Goal: Task Accomplishment & Management: Manage account settings

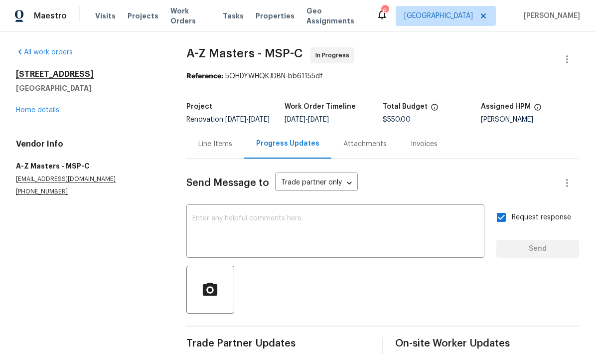
scroll to position [-28, 0]
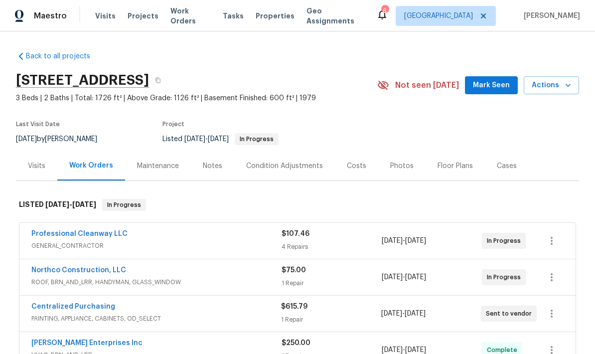
click at [211, 172] on div "Notes" at bounding box center [212, 165] width 43 height 29
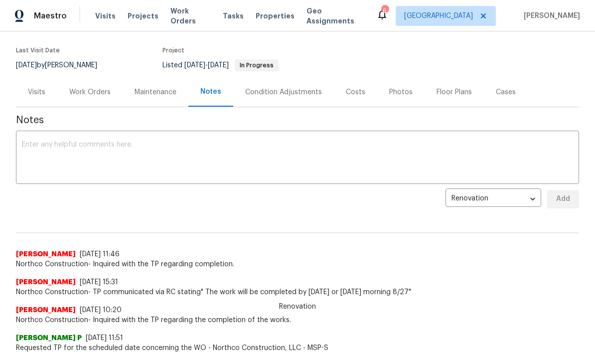
scroll to position [76, 0]
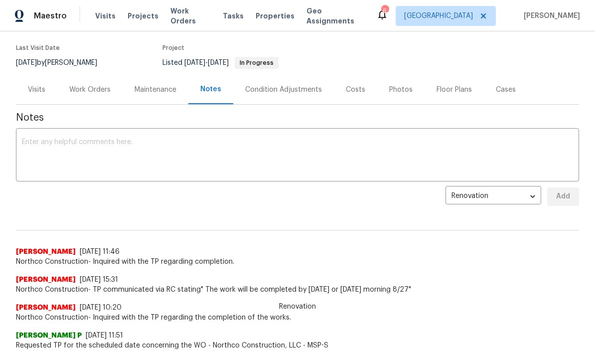
click at [87, 93] on div "Work Orders" at bounding box center [89, 90] width 41 height 10
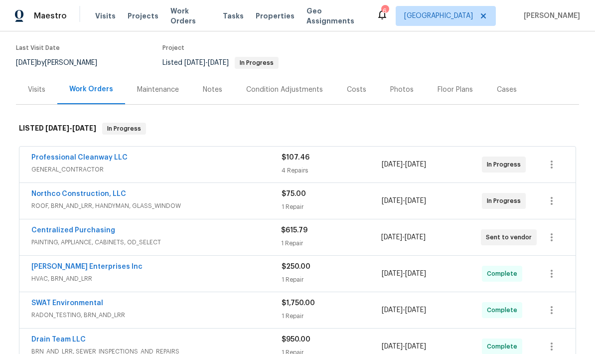
click at [62, 196] on link "Northco Construction, LLC" at bounding box center [78, 193] width 95 height 7
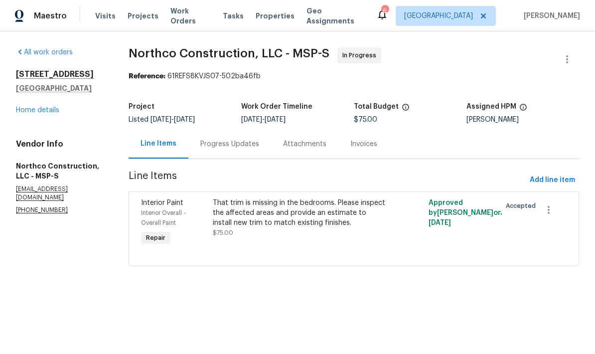
click at [35, 111] on link "Home details" at bounding box center [37, 110] width 43 height 7
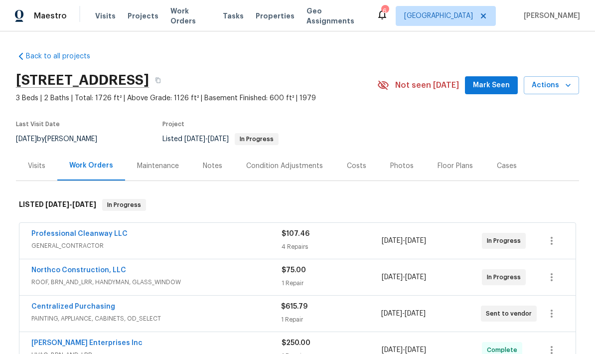
click at [36, 174] on div "Visits" at bounding box center [36, 165] width 41 height 29
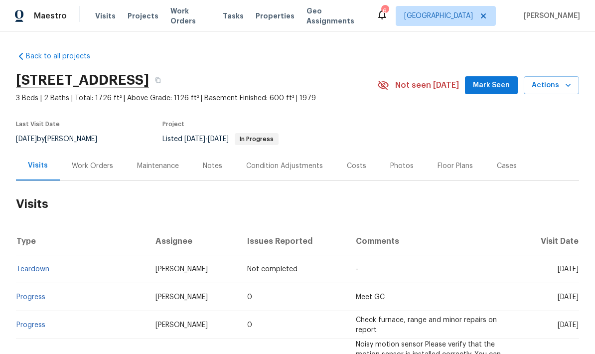
click at [553, 85] on span "Actions" at bounding box center [551, 85] width 39 height 12
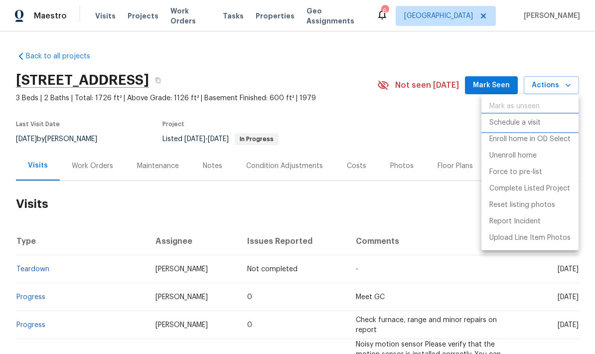
click at [500, 125] on p "Schedule a visit" at bounding box center [515, 123] width 51 height 10
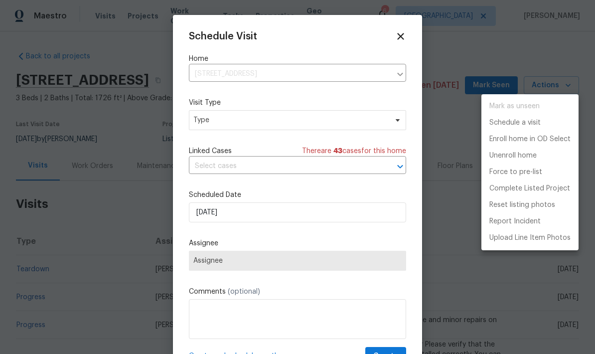
click at [212, 125] on div at bounding box center [297, 177] width 595 height 354
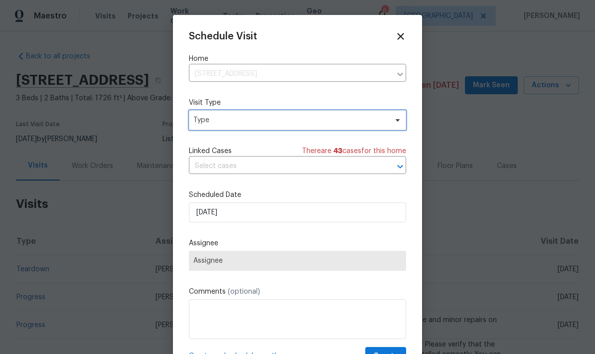
click at [209, 122] on span "Type" at bounding box center [290, 120] width 194 height 10
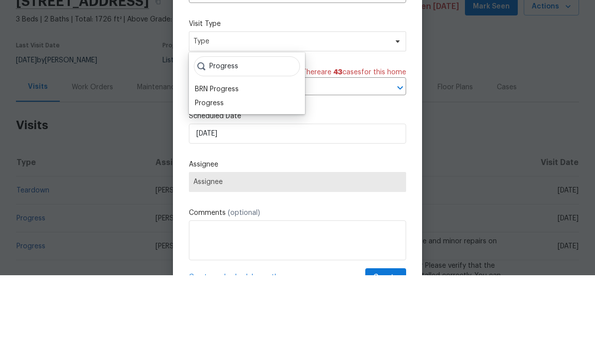
type input "Progress"
click at [197, 177] on div "Progress" at bounding box center [209, 182] width 29 height 10
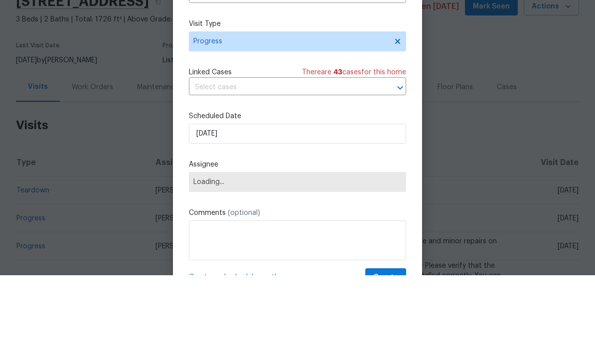
scroll to position [40, 0]
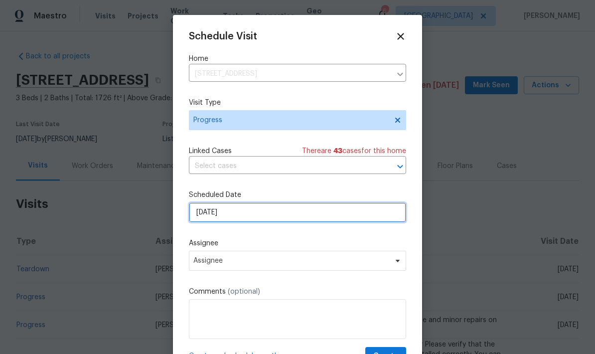
click at [240, 212] on input "[DATE]" at bounding box center [297, 212] width 217 height 20
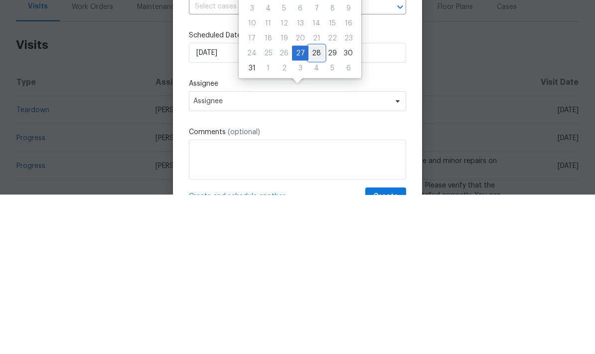
click at [311, 205] on div "28" at bounding box center [317, 212] width 16 height 14
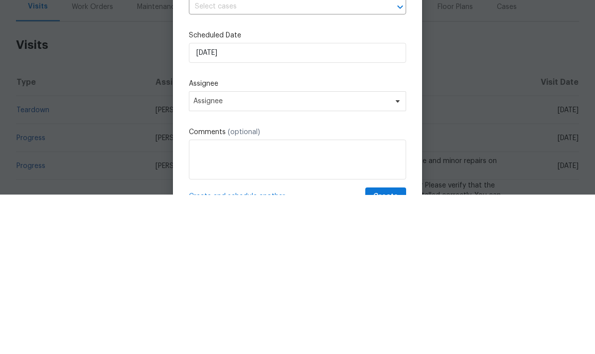
type input "8/28/2025"
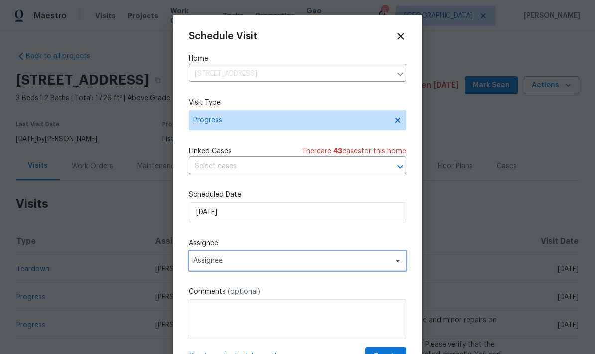
click at [235, 263] on span "Assignee" at bounding box center [290, 261] width 195 height 8
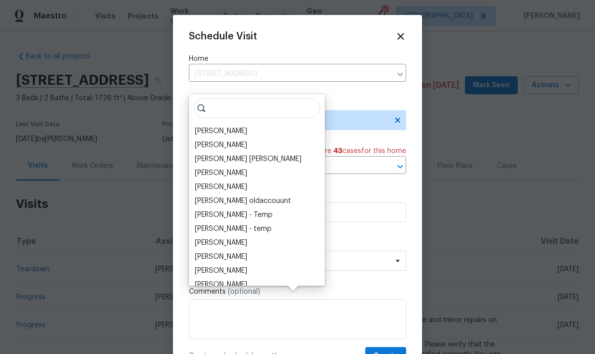
click at [204, 126] on div "[PERSON_NAME]" at bounding box center [221, 131] width 52 height 10
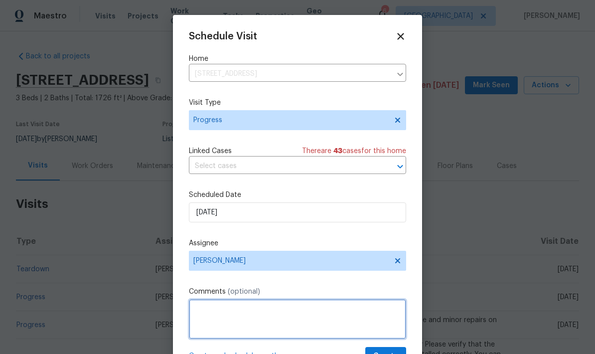
click at [198, 314] on textarea at bounding box center [297, 319] width 217 height 40
click at [195, 310] on textarea at bounding box center [297, 319] width 217 height 40
click at [239, 310] on textarea "Check trim" at bounding box center [297, 319] width 217 height 40
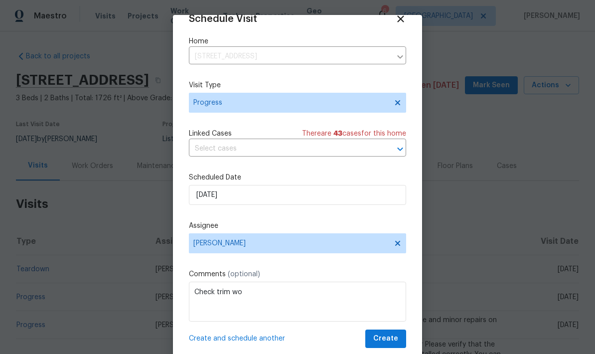
scroll to position [19, 0]
type textarea "Check trim wo"
click at [391, 338] on span "Create" at bounding box center [385, 339] width 25 height 12
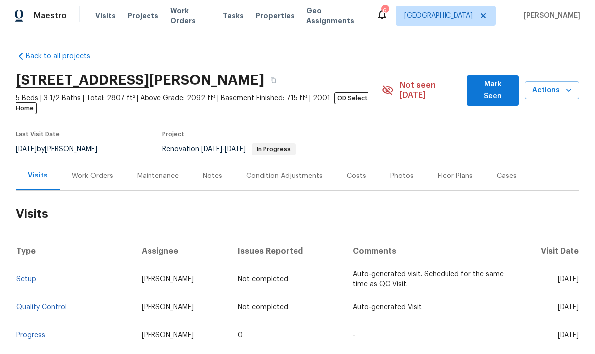
click at [552, 84] on span "Actions" at bounding box center [552, 90] width 38 height 12
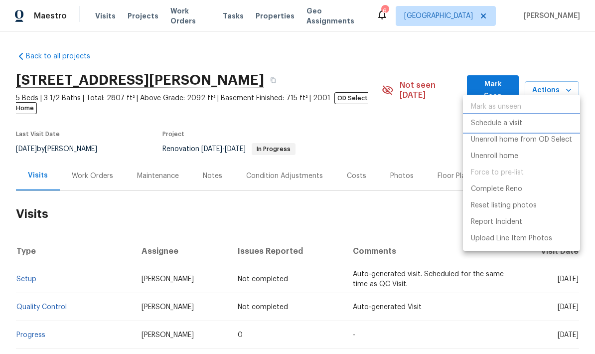
click at [478, 127] on p "Schedule a visit" at bounding box center [496, 123] width 51 height 10
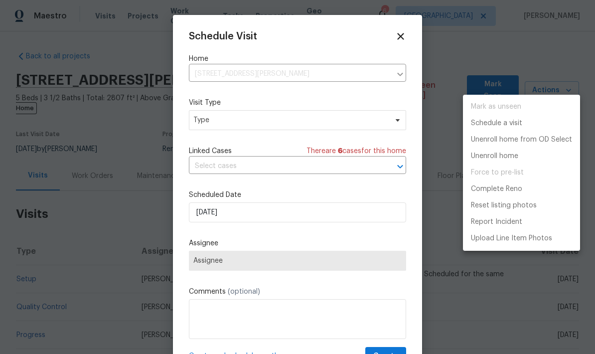
click at [216, 121] on div at bounding box center [297, 177] width 595 height 354
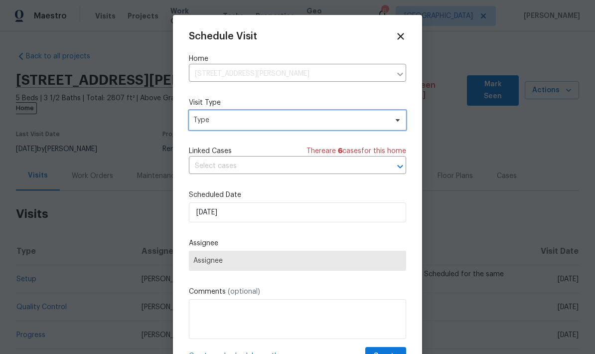
click at [211, 119] on span "Type" at bounding box center [290, 120] width 194 height 10
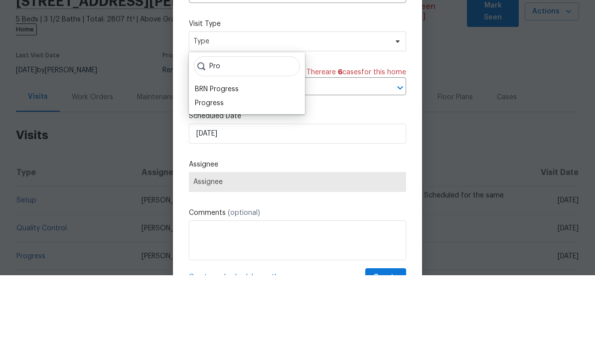
type input "Pro"
click at [198, 177] on div "Progress" at bounding box center [209, 182] width 29 height 10
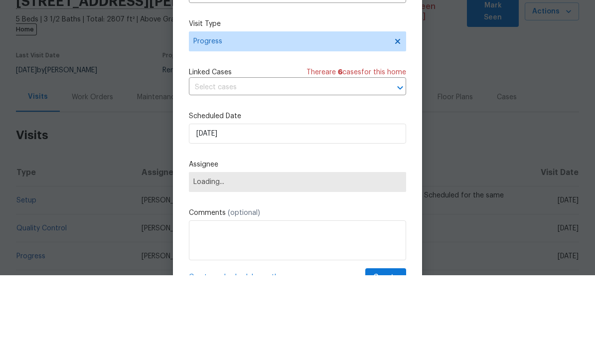
scroll to position [40, 0]
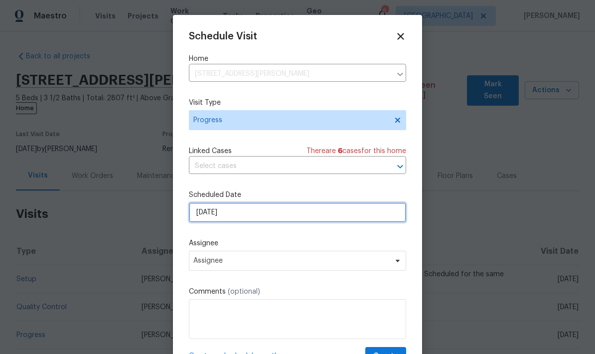
click at [240, 216] on input "8/27/2025" at bounding box center [297, 212] width 217 height 20
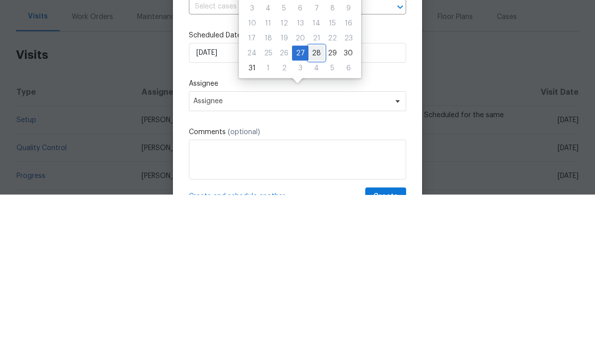
click at [312, 205] on div "28" at bounding box center [317, 212] width 16 height 14
type input "8/28/2025"
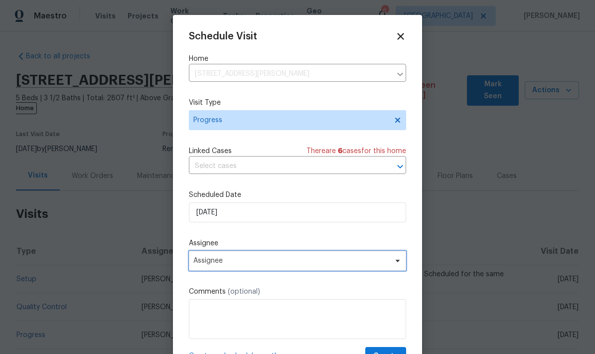
click at [205, 263] on span "Assignee" at bounding box center [290, 261] width 195 height 8
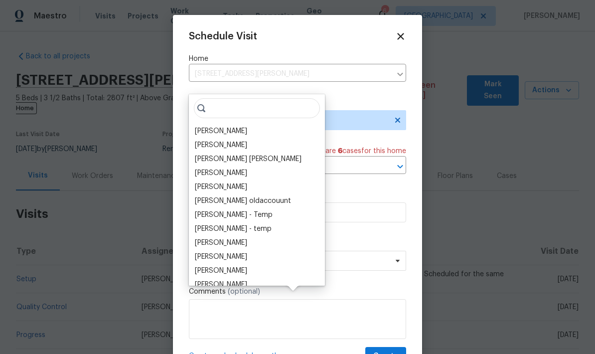
click at [208, 126] on div "[PERSON_NAME]" at bounding box center [221, 131] width 52 height 10
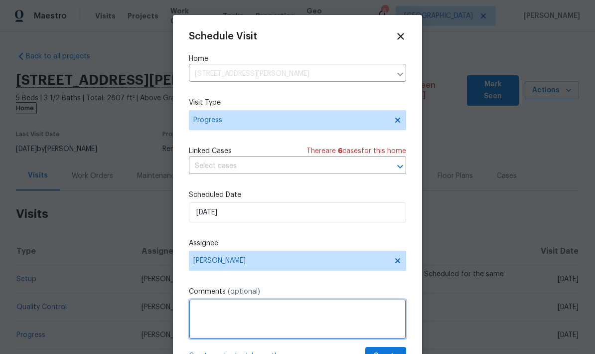
click at [202, 312] on textarea at bounding box center [297, 319] width 217 height 40
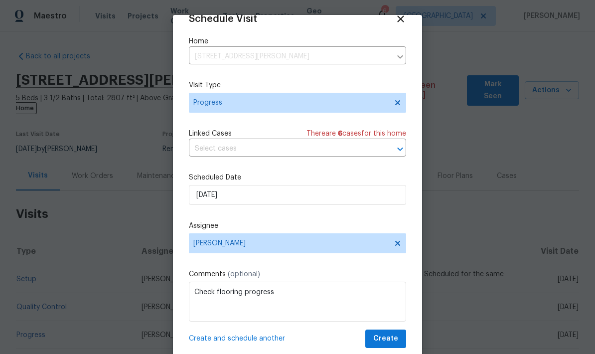
scroll to position [19, 0]
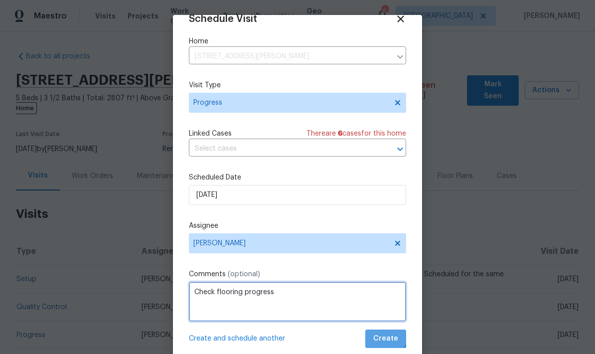
type textarea "Check flooring progress"
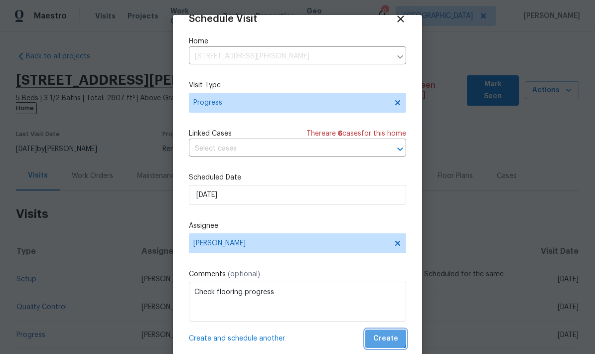
click at [385, 335] on span "Create" at bounding box center [385, 339] width 25 height 12
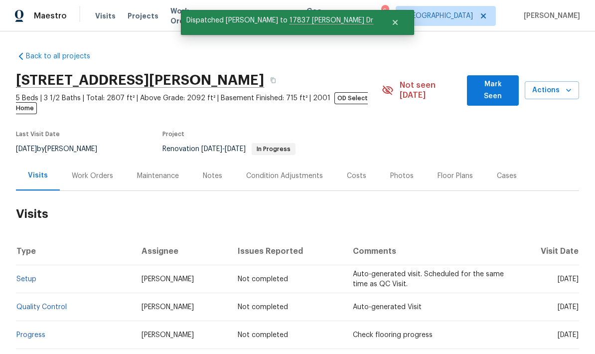
click at [204, 171] on div "Notes" at bounding box center [212, 176] width 19 height 10
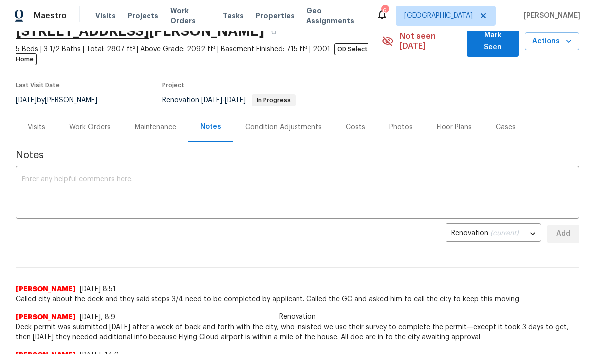
scroll to position [53, 0]
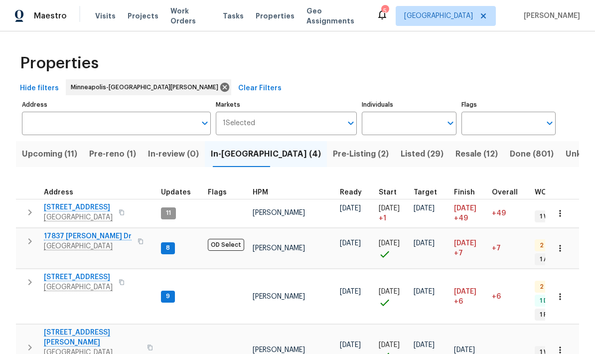
scroll to position [8, 3]
click at [62, 233] on span "17837 [PERSON_NAME] Dr" at bounding box center [88, 236] width 88 height 10
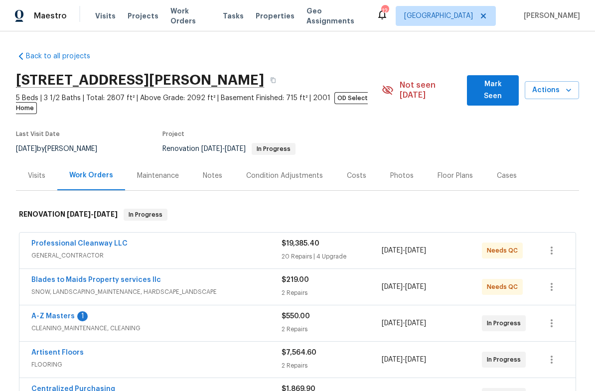
click at [61, 240] on link "Professional Cleanway LLC" at bounding box center [79, 243] width 96 height 7
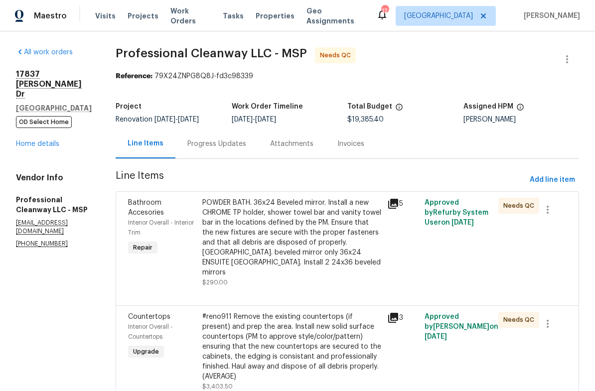
click at [194, 145] on div "Progress Updates" at bounding box center [216, 144] width 59 height 10
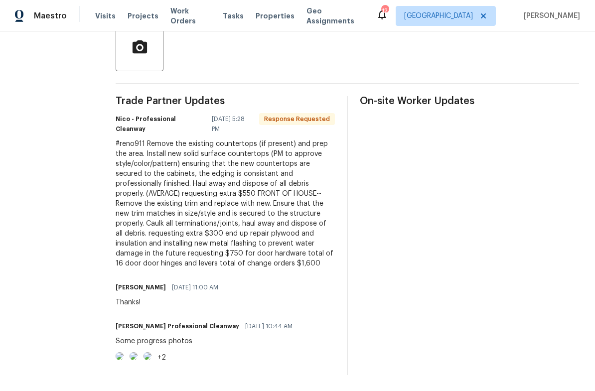
scroll to position [260, 0]
click at [579, 338] on div "On-site Worker Updates" at bounding box center [469, 235] width 219 height 279
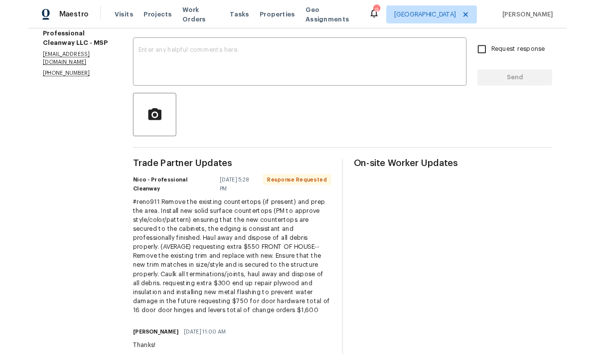
scroll to position [166, 0]
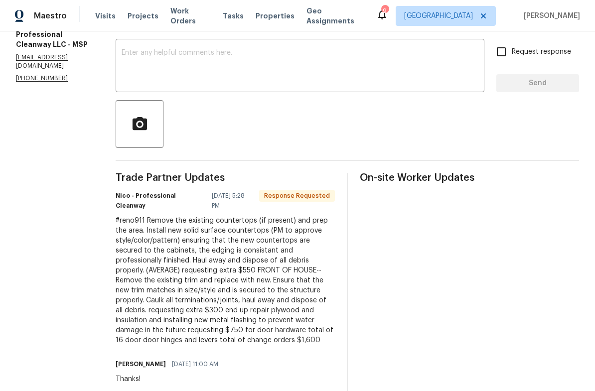
click at [123, 62] on textarea at bounding box center [300, 66] width 357 height 35
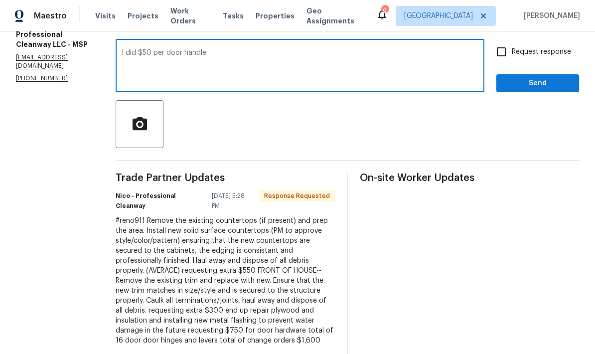
type textarea "I did $50 per door handle"
click at [503, 55] on input "Request response" at bounding box center [501, 51] width 21 height 21
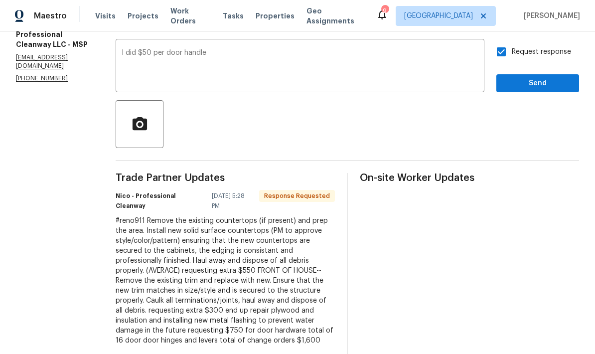
click at [507, 53] on input "Request response" at bounding box center [501, 51] width 21 height 21
checkbox input "false"
click at [204, 56] on textarea "I did $50 per door handle" at bounding box center [300, 66] width 357 height 35
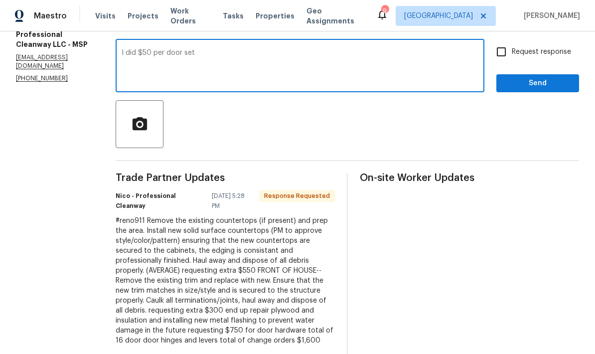
type textarea "I did $50 per door set"
click at [535, 86] on span "Send" at bounding box center [538, 83] width 67 height 12
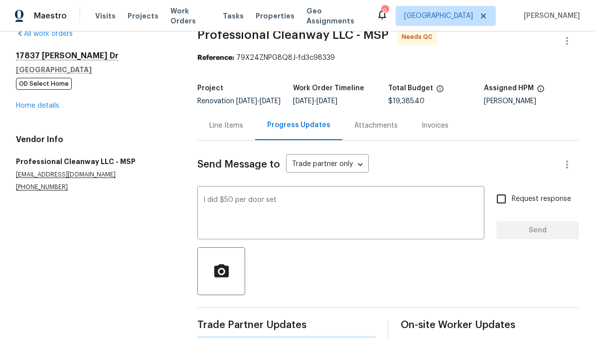
scroll to position [0, 0]
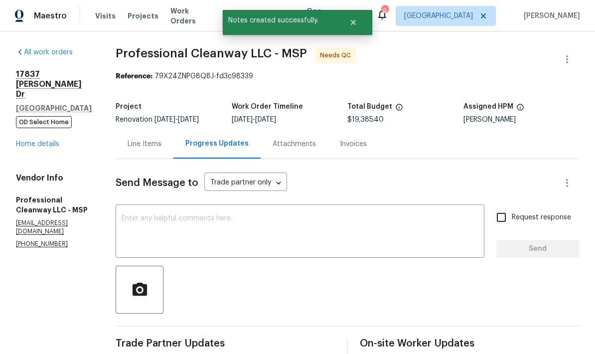
click at [29, 141] on link "Home details" at bounding box center [37, 144] width 43 height 7
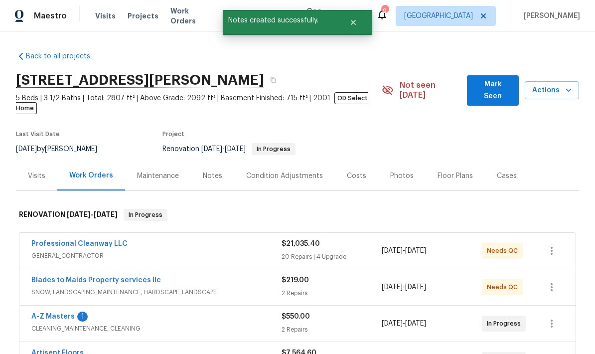
click at [53, 240] on link "Professional Cleanway LLC" at bounding box center [79, 243] width 96 height 7
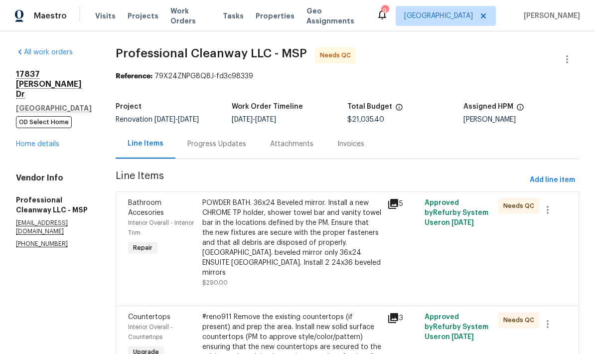
click at [258, 236] on div "POWDER BATH. 36x24 Beveled mirror. Install a new CHROME TP holder, shower towel…" at bounding box center [291, 238] width 179 height 80
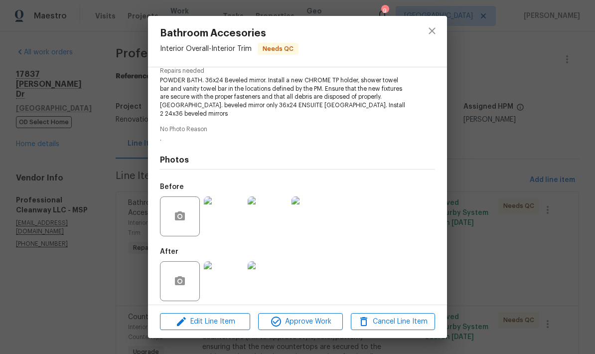
scroll to position [107, 0]
click at [303, 323] on span "Approve Work" at bounding box center [300, 322] width 78 height 12
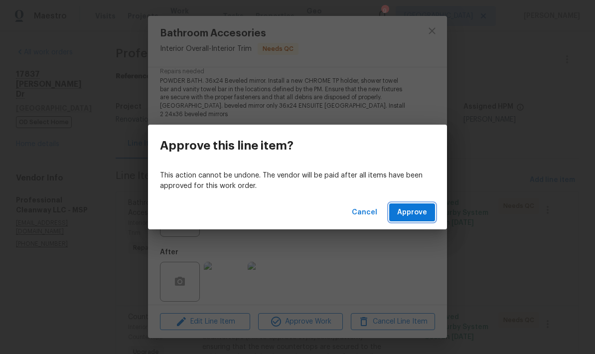
click at [405, 217] on span "Approve" at bounding box center [412, 212] width 30 height 12
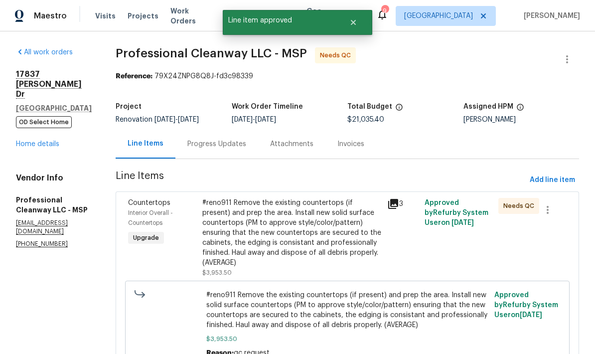
click at [251, 232] on div "#reno911 Remove the existing countertops (if present) and prep the area. Instal…" at bounding box center [291, 233] width 179 height 70
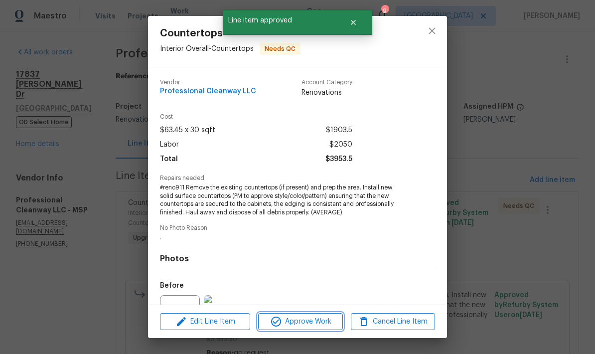
click at [302, 321] on span "Approve Work" at bounding box center [300, 322] width 78 height 12
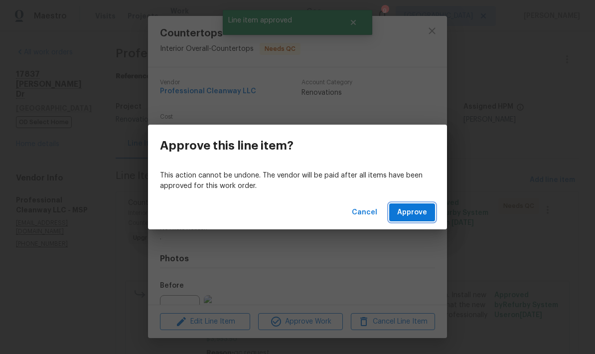
click at [408, 211] on span "Approve" at bounding box center [412, 212] width 30 height 12
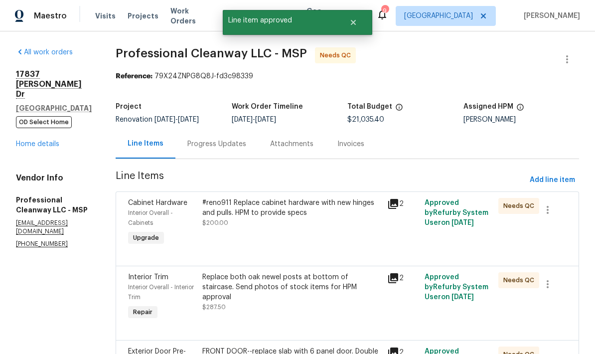
click at [267, 223] on div "#reno911 Replace cabinet hardware with new hinges and pulls. HPM to provide spe…" at bounding box center [291, 213] width 179 height 30
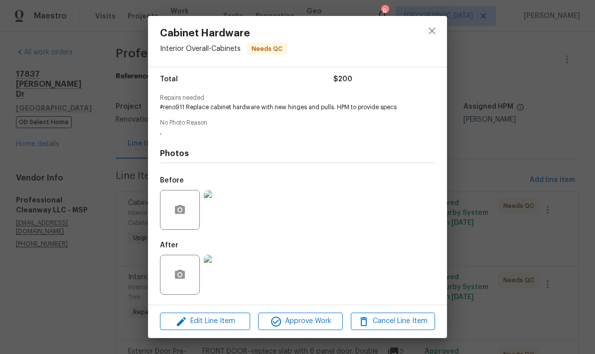
scroll to position [83, 0]
click at [299, 320] on span "Approve Work" at bounding box center [300, 321] width 78 height 12
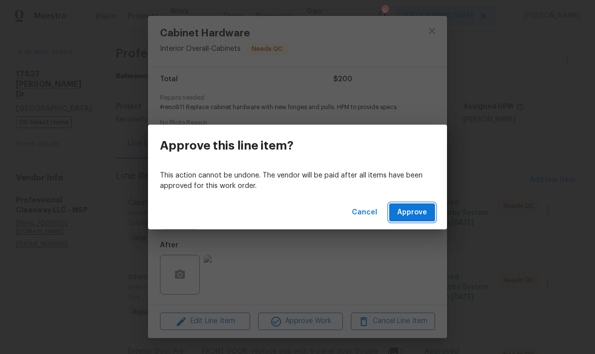
click at [403, 220] on button "Approve" at bounding box center [412, 212] width 46 height 18
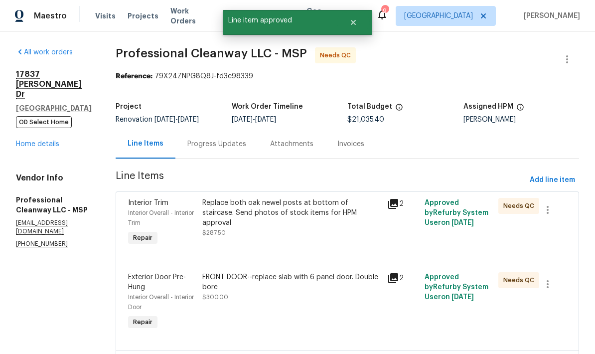
click at [275, 220] on div "Replace both oak newel posts at bottom of staircase. Send photos of stock items…" at bounding box center [291, 218] width 179 height 40
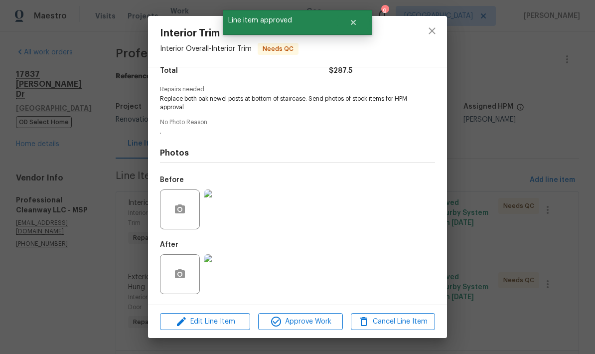
scroll to position [91, 0]
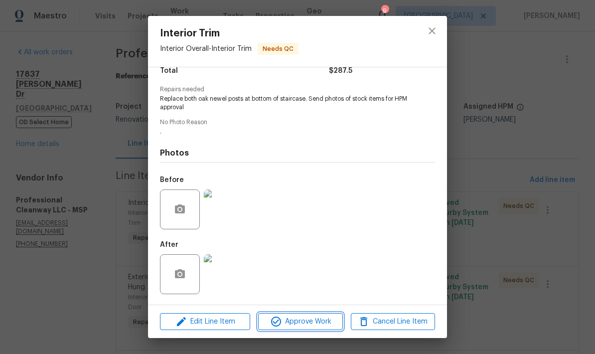
click at [297, 322] on span "Approve Work" at bounding box center [300, 322] width 78 height 12
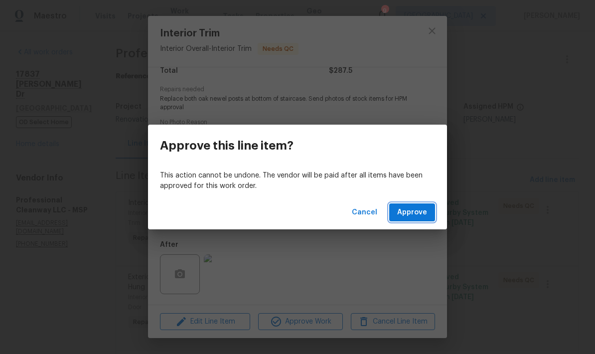
click at [404, 215] on span "Approve" at bounding box center [412, 212] width 30 height 12
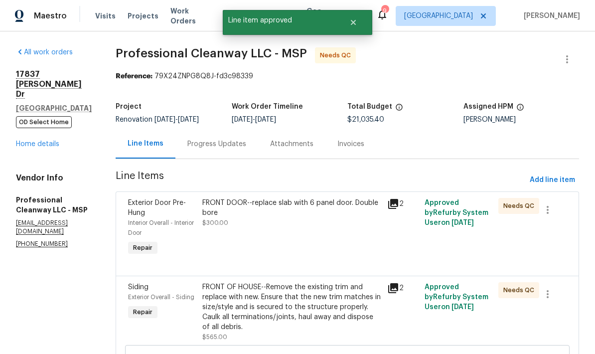
click at [256, 219] on div "FRONT DOOR--replace slab with 6 panel door. Double bore $300.00" at bounding box center [291, 213] width 179 height 30
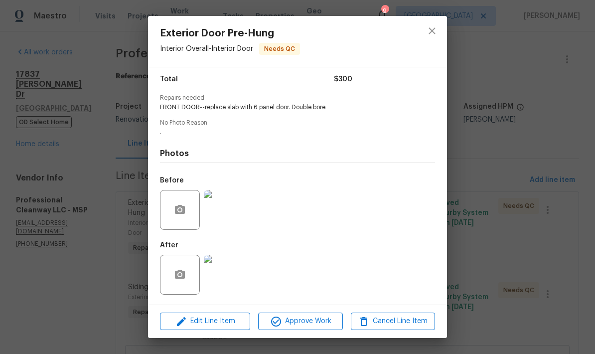
scroll to position [83, 0]
click at [301, 317] on span "Approve Work" at bounding box center [300, 321] width 78 height 12
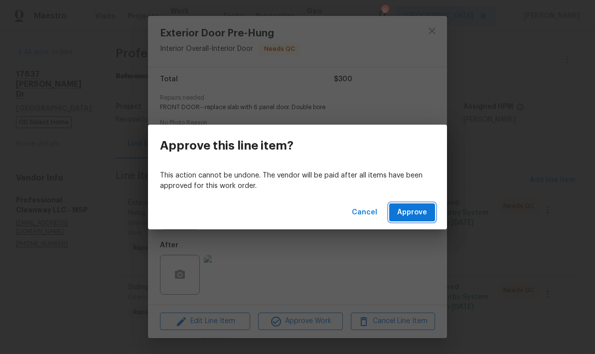
click at [407, 215] on span "Approve" at bounding box center [412, 212] width 30 height 12
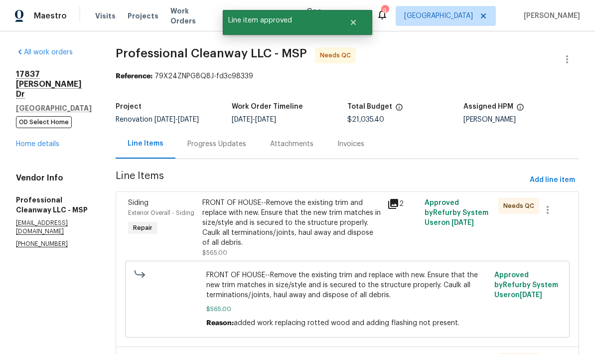
click at [241, 228] on div "FRONT OF HOUSE--Remove the existing trim and replace with new. Ensure that the …" at bounding box center [291, 223] width 179 height 50
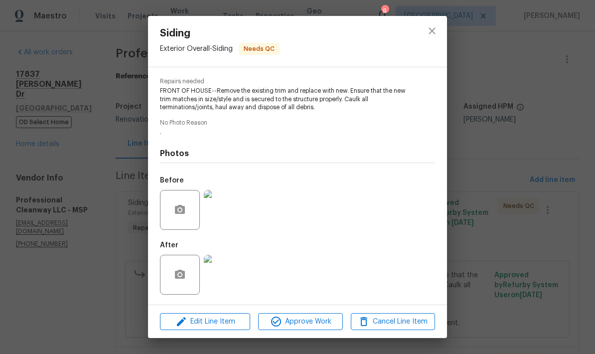
scroll to position [99, 0]
click at [301, 322] on span "Approve Work" at bounding box center [300, 322] width 78 height 12
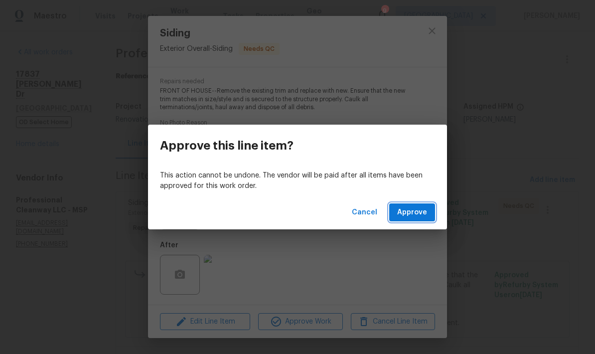
click at [406, 218] on span "Approve" at bounding box center [412, 212] width 30 height 12
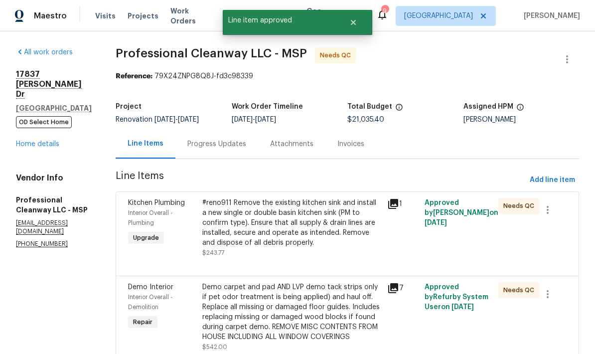
click at [277, 227] on div "#reno911 Remove the existing kitchen sink and install a new single or double ba…" at bounding box center [291, 223] width 179 height 50
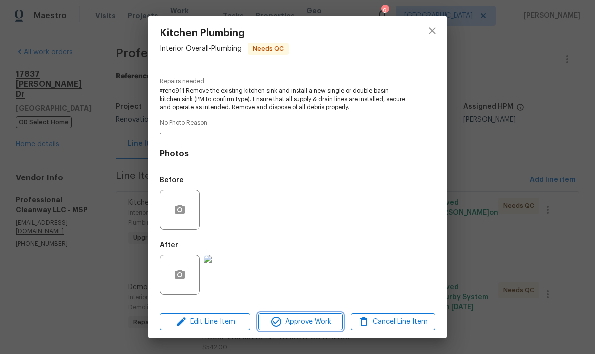
click at [309, 322] on span "Approve Work" at bounding box center [300, 322] width 78 height 12
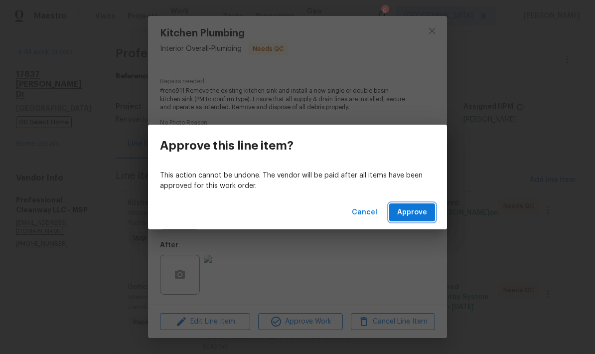
click at [408, 214] on span "Approve" at bounding box center [412, 212] width 30 height 12
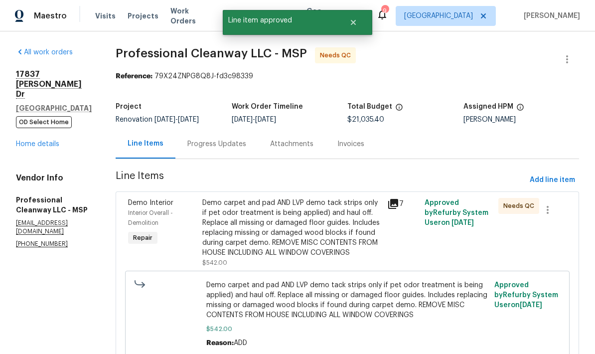
click at [226, 233] on div "Demo carpet and pad AND LVP demo tack strips only if pet odor treatment is bein…" at bounding box center [291, 228] width 179 height 60
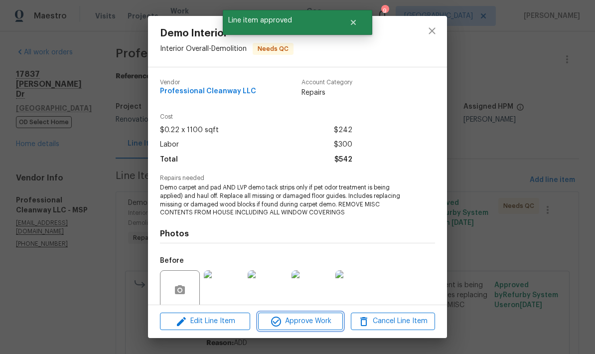
click at [300, 321] on span "Approve Work" at bounding box center [300, 321] width 78 height 12
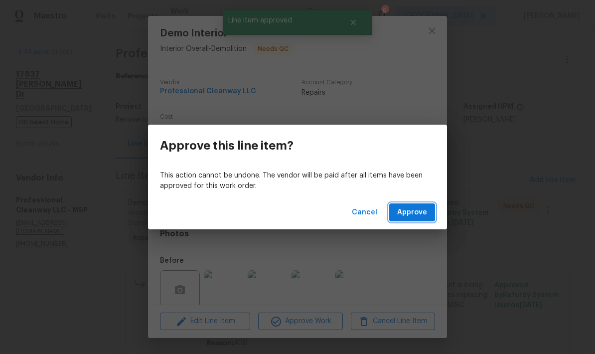
click at [408, 217] on span "Approve" at bounding box center [412, 212] width 30 height 12
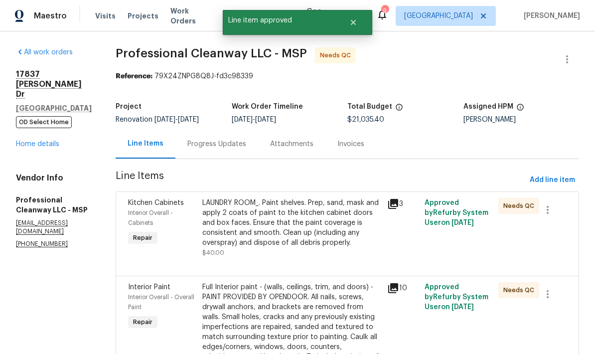
click at [256, 226] on div "LAUNDRY ROOM_. Paint shelves. Prep, sand, mask and apply 2 coats of paint to th…" at bounding box center [291, 223] width 179 height 50
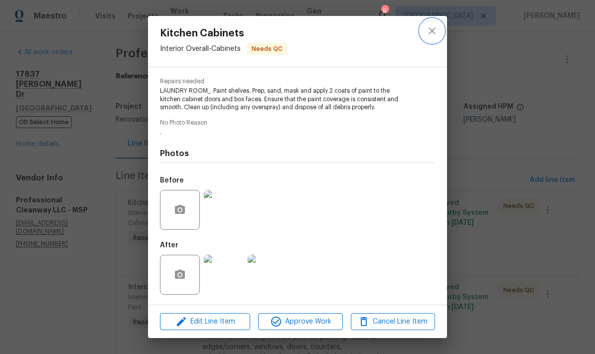
click at [431, 36] on icon "close" at bounding box center [432, 31] width 12 height 12
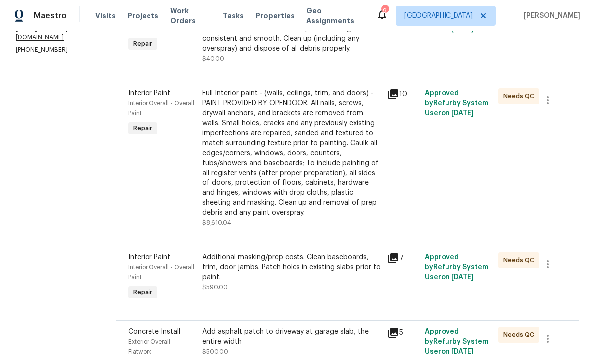
scroll to position [195, 0]
click at [221, 159] on div "Full Interior paint - (walls, ceilings, trim, and doors) - PAINT PROVIDED BY OP…" at bounding box center [291, 152] width 179 height 130
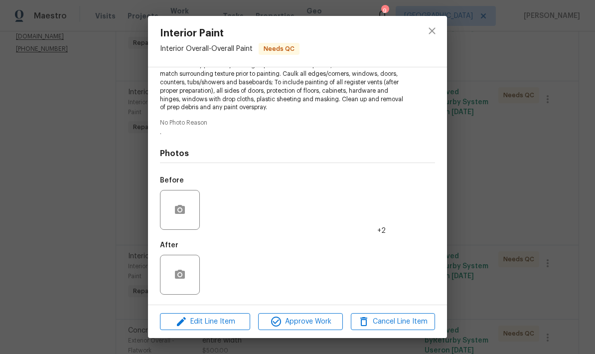
scroll to position [139, 0]
click at [297, 324] on span "Approve Work" at bounding box center [300, 322] width 78 height 12
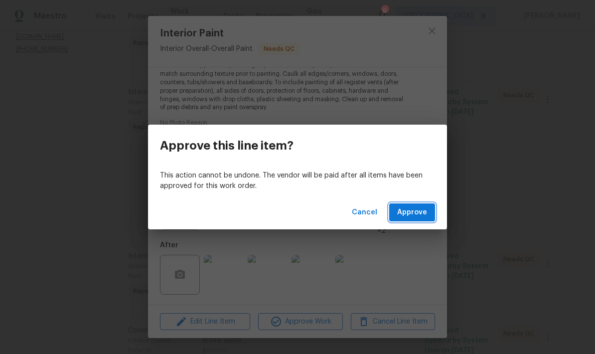
click at [409, 214] on span "Approve" at bounding box center [412, 212] width 30 height 12
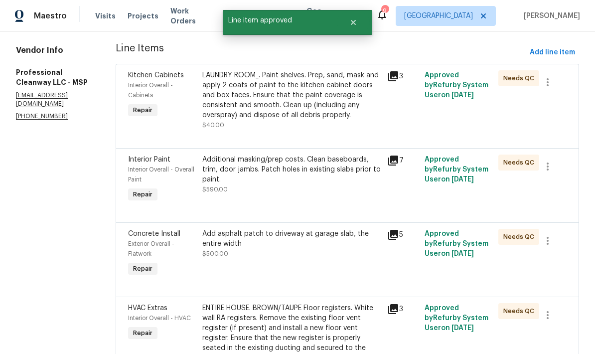
scroll to position [131, 0]
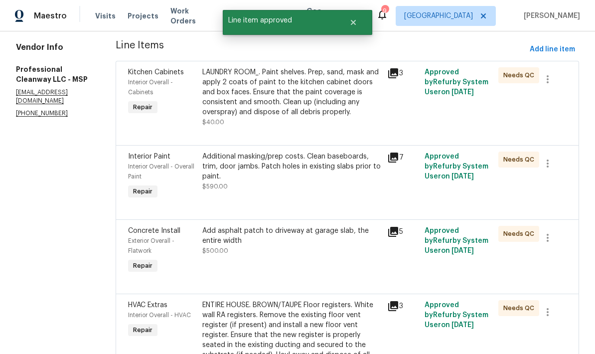
click at [243, 179] on div "Additional masking/prep costs. Clean baseboards, trim, door jambs. Patch holes …" at bounding box center [291, 167] width 179 height 30
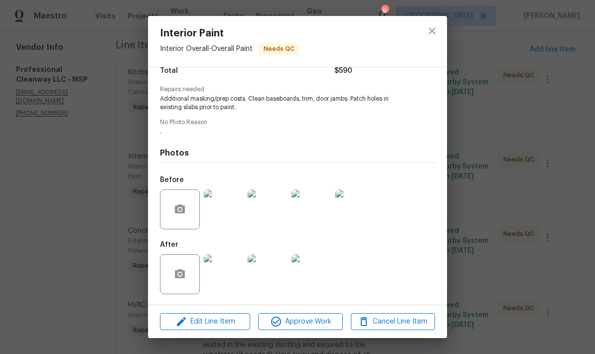
scroll to position [91, 0]
click at [304, 326] on span "Approve Work" at bounding box center [300, 322] width 78 height 12
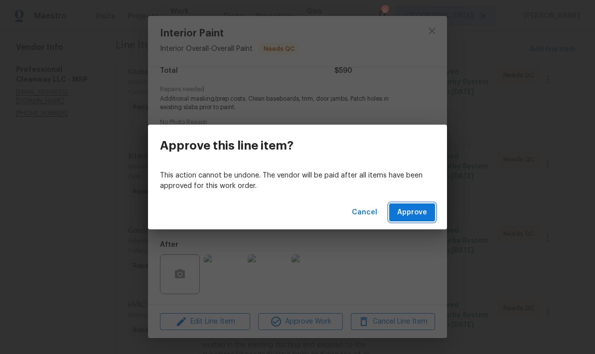
click at [408, 216] on span "Approve" at bounding box center [412, 212] width 30 height 12
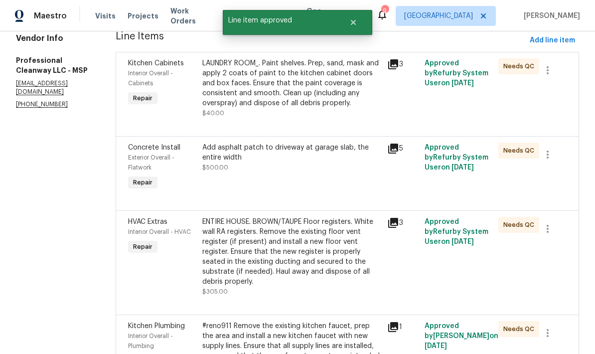
scroll to position [145, 0]
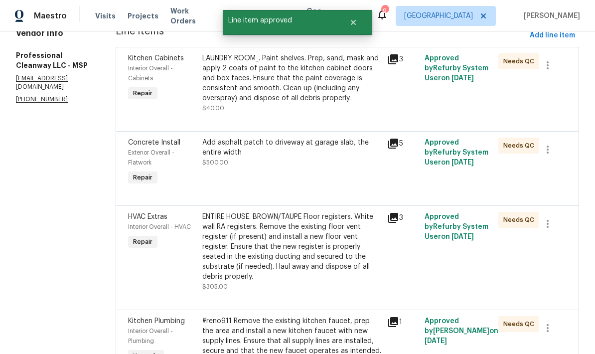
click at [225, 176] on div "Add asphalt patch to driveway at garage slab, the entire width $500.00" at bounding box center [291, 163] width 185 height 56
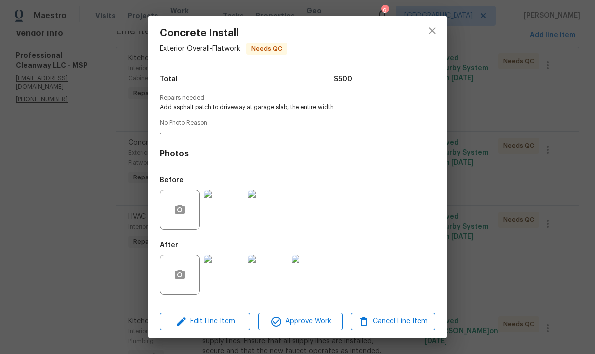
scroll to position [83, 0]
click at [297, 318] on span "Approve Work" at bounding box center [300, 321] width 78 height 12
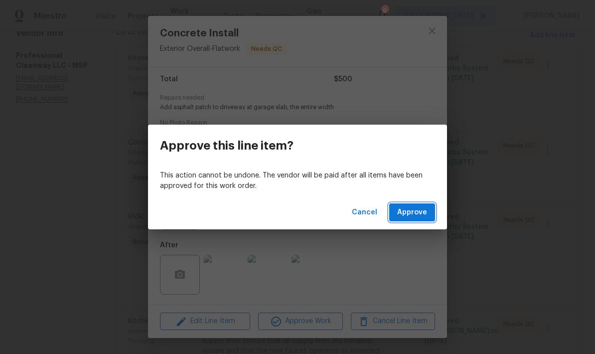
click at [406, 207] on span "Approve" at bounding box center [412, 212] width 30 height 12
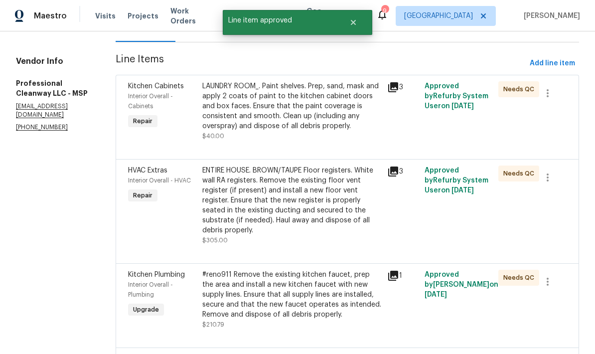
scroll to position [121, 0]
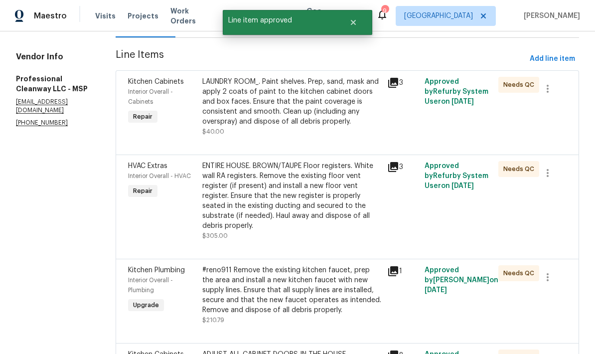
click at [230, 199] on div "ENTIRE HOUSE. BROWN/TAUPE Floor registers. White wall RA registers. Remove the …" at bounding box center [291, 196] width 179 height 70
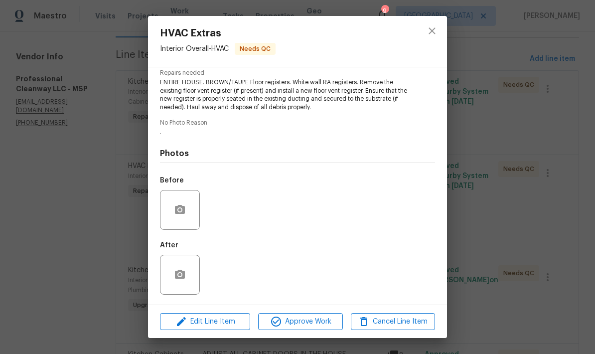
scroll to position [107, 0]
click at [221, 274] on img at bounding box center [224, 275] width 40 height 40
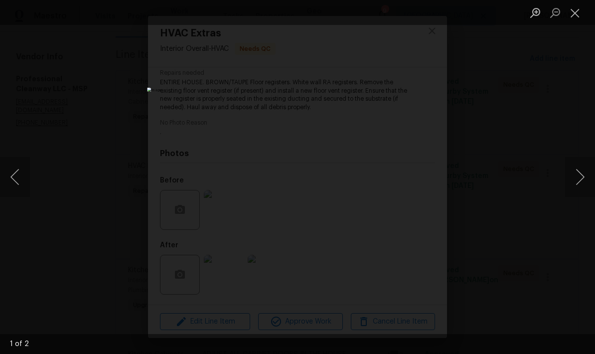
click at [574, 11] on button "Close lightbox" at bounding box center [575, 12] width 20 height 17
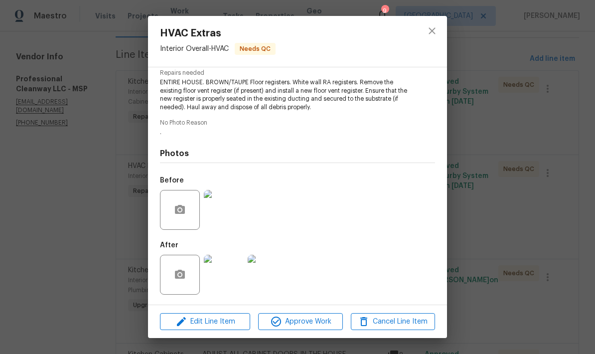
click at [264, 283] on img at bounding box center [268, 275] width 40 height 40
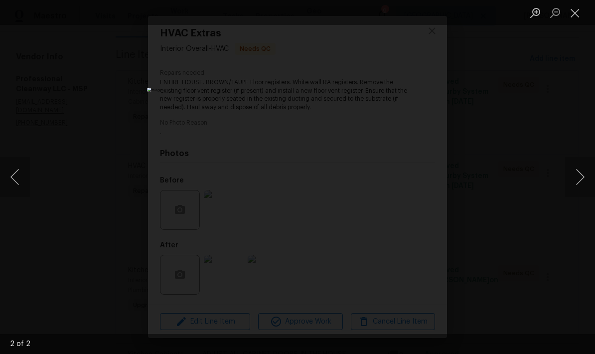
click at [575, 14] on button "Close lightbox" at bounding box center [575, 12] width 20 height 17
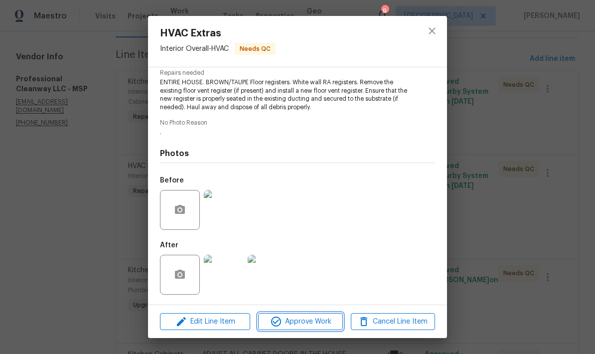
click at [292, 323] on span "Approve Work" at bounding box center [300, 322] width 78 height 12
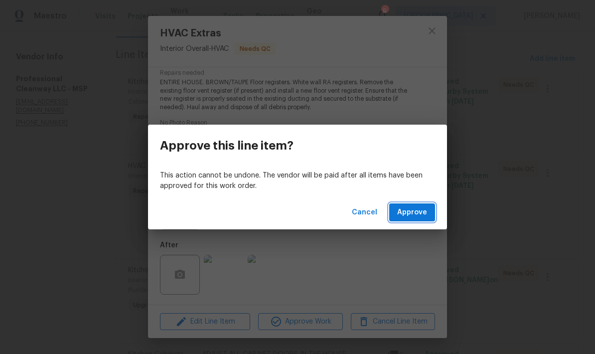
click at [404, 215] on span "Approve" at bounding box center [412, 212] width 30 height 12
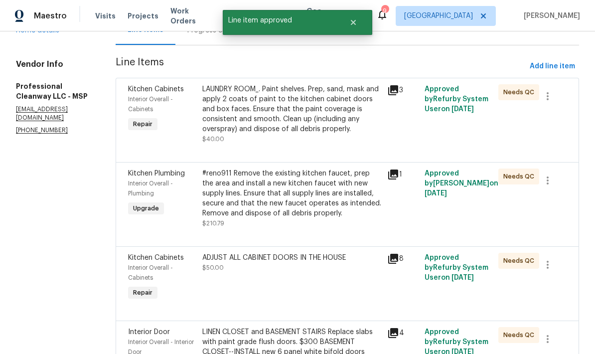
scroll to position [115, 0]
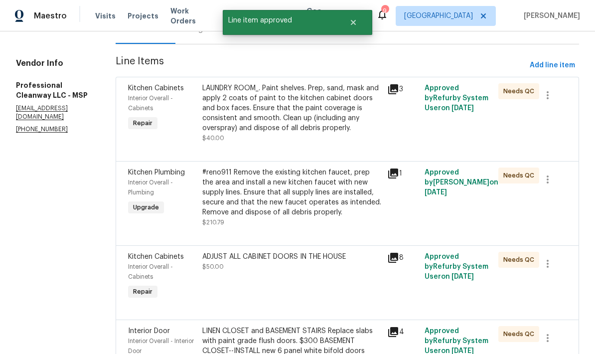
click at [232, 198] on div "#reno911 Remove the existing kitchen faucet, prep the area and install a new ki…" at bounding box center [291, 193] width 179 height 50
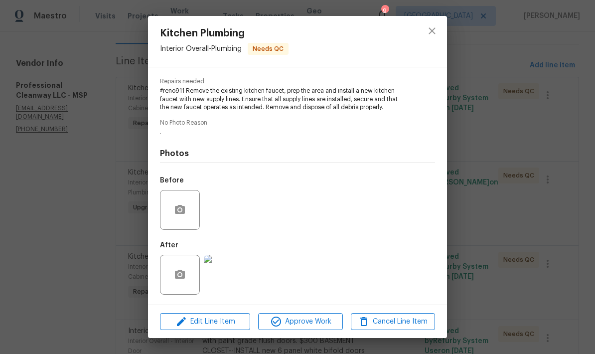
scroll to position [99, 0]
click at [304, 323] on span "Approve Work" at bounding box center [300, 322] width 78 height 12
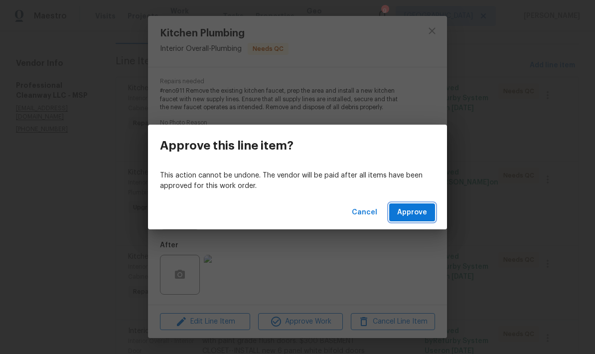
click at [409, 212] on span "Approve" at bounding box center [412, 212] width 30 height 12
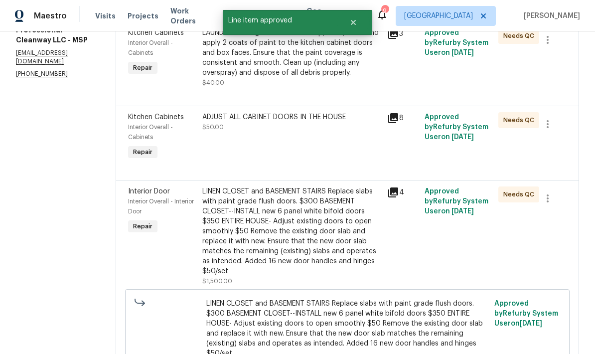
scroll to position [172, 0]
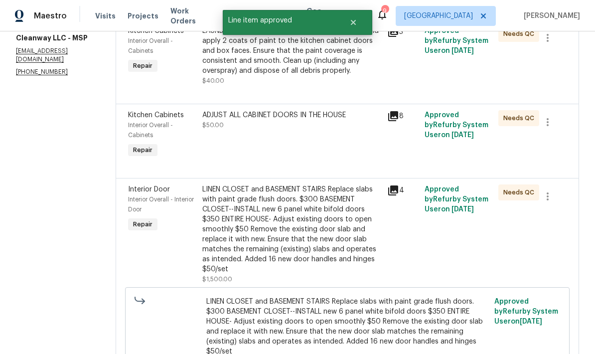
click at [235, 144] on div "ADJUST ALL CABINET DOORS IN THE HOUSE $50.00" at bounding box center [291, 135] width 185 height 56
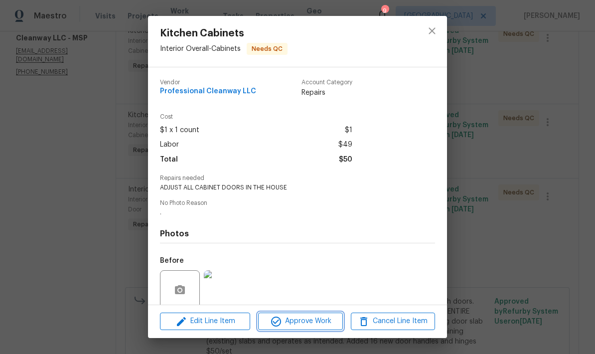
click at [305, 322] on span "Approve Work" at bounding box center [300, 321] width 78 height 12
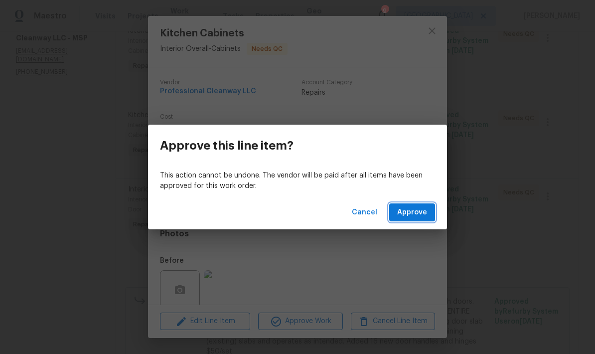
click at [407, 219] on button "Approve" at bounding box center [412, 212] width 46 height 18
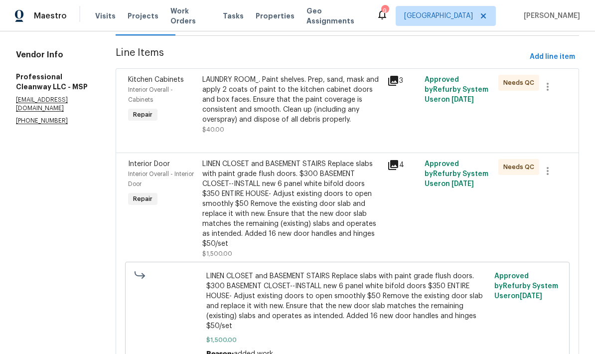
scroll to position [124, 0]
click at [248, 208] on div "LINEN CLOSET and BASEMENT STAIRS Replace slabs with paint grade flush doors. $3…" at bounding box center [291, 204] width 179 height 90
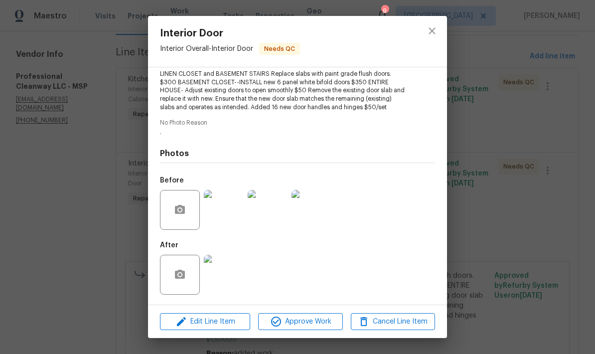
scroll to position [115, 0]
click at [307, 321] on span "Approve Work" at bounding box center [300, 322] width 78 height 12
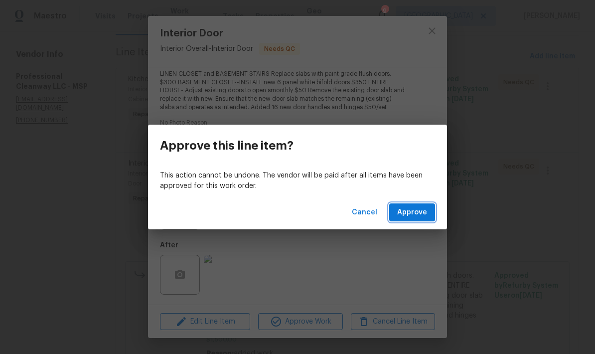
click at [410, 214] on span "Approve" at bounding box center [412, 212] width 30 height 12
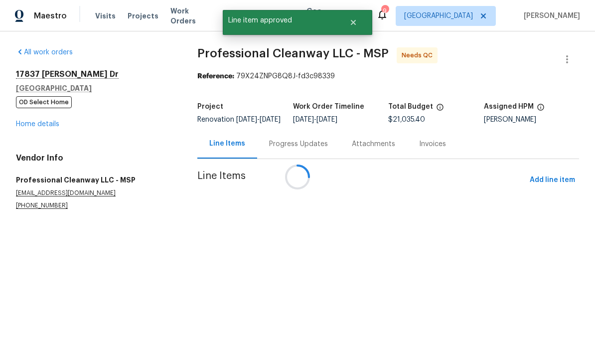
scroll to position [0, 0]
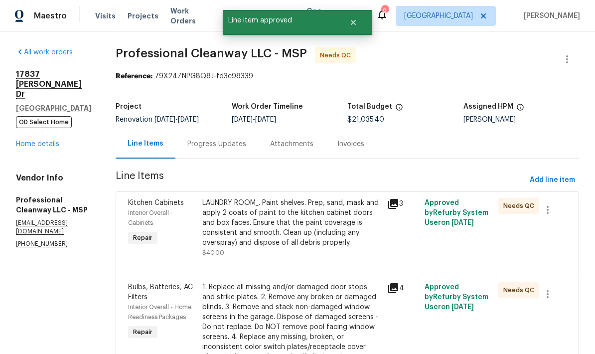
click at [236, 226] on div "LAUNDRY ROOM_. Paint shelves. Prep, sand, mask and apply 2 coats of paint to th…" at bounding box center [291, 223] width 179 height 50
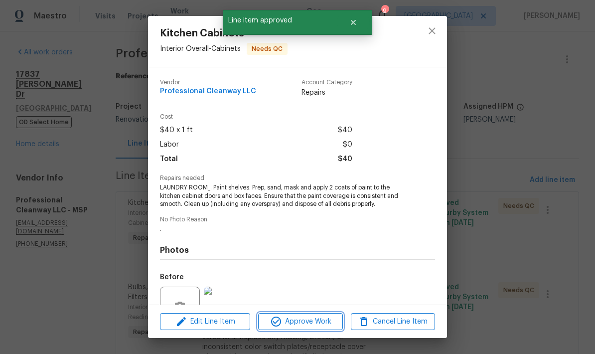
click at [297, 320] on span "Approve Work" at bounding box center [300, 322] width 78 height 12
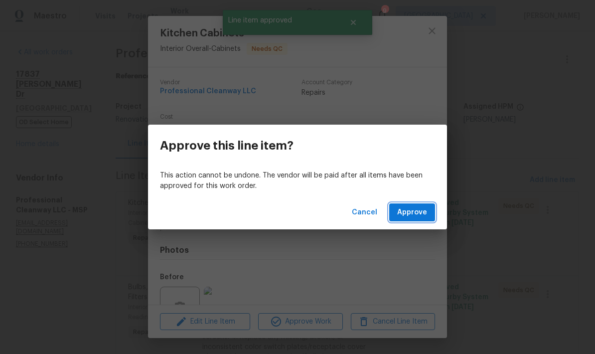
click at [403, 215] on span "Approve" at bounding box center [412, 212] width 30 height 12
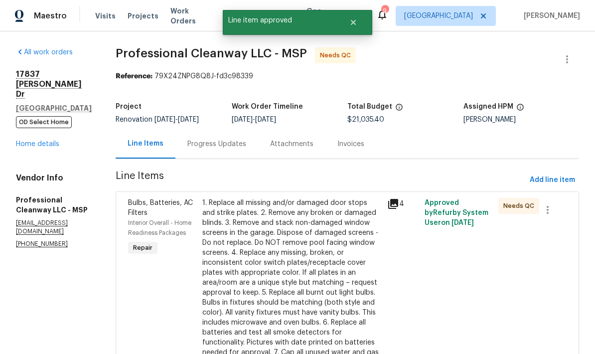
click at [250, 262] on div "1. Replace all missing and/or damaged door stops and strike plates. 2. Remove a…" at bounding box center [291, 292] width 179 height 189
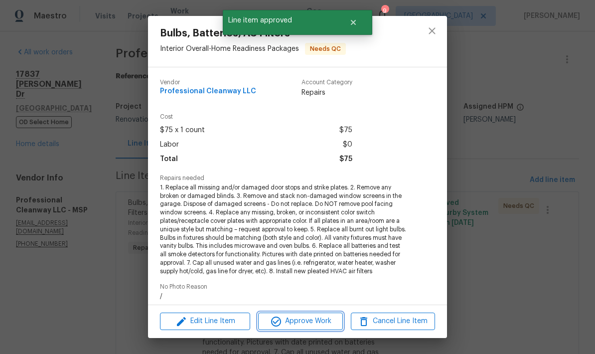
click at [292, 315] on span "Approve Work" at bounding box center [300, 321] width 78 height 12
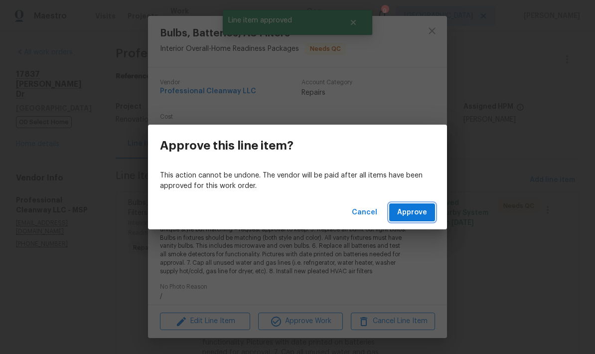
click at [406, 217] on span "Approve" at bounding box center [412, 212] width 30 height 12
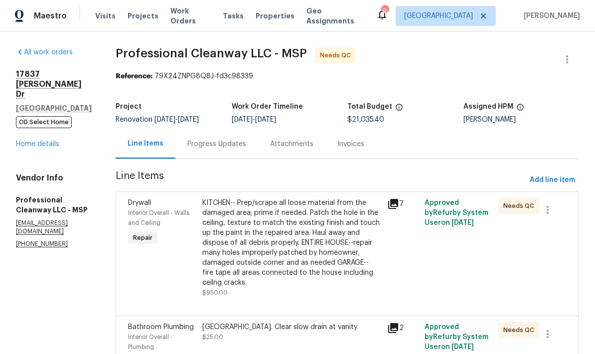
click at [254, 247] on div "KITCHEN-- Prep/scrape all loose material from the damaged area; prime if needed…" at bounding box center [291, 243] width 179 height 90
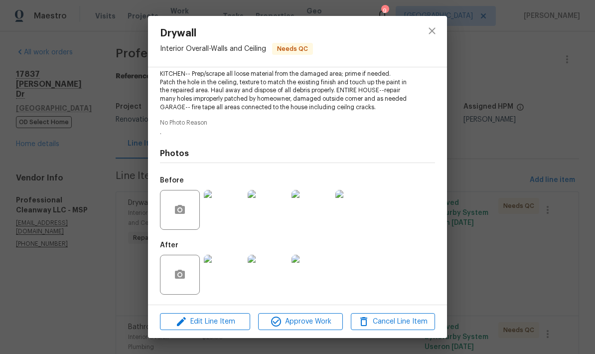
scroll to position [115, 0]
click at [301, 322] on span "Approve Work" at bounding box center [300, 322] width 78 height 12
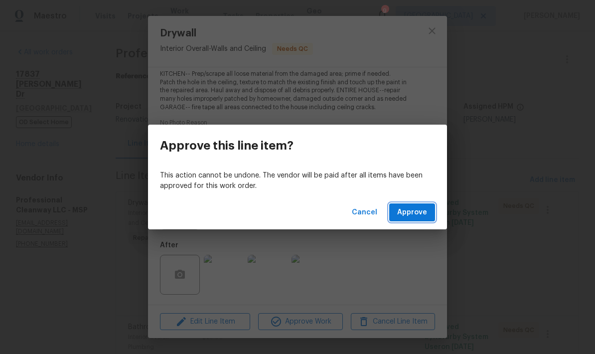
click at [409, 215] on span "Approve" at bounding box center [412, 212] width 30 height 12
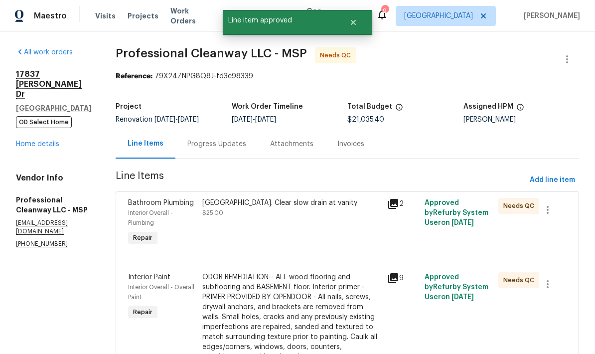
click at [253, 221] on div "[GEOGRAPHIC_DATA]. Clear slow drain at vanity $25.00" at bounding box center [291, 223] width 185 height 56
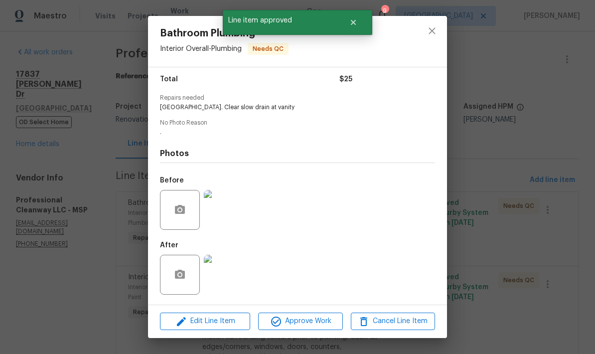
scroll to position [83, 0]
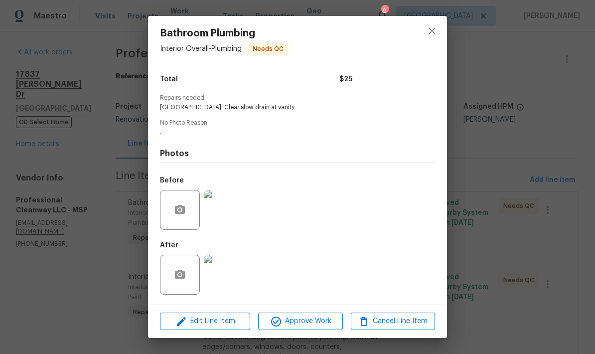
click at [304, 321] on span "Approve Work" at bounding box center [300, 321] width 78 height 12
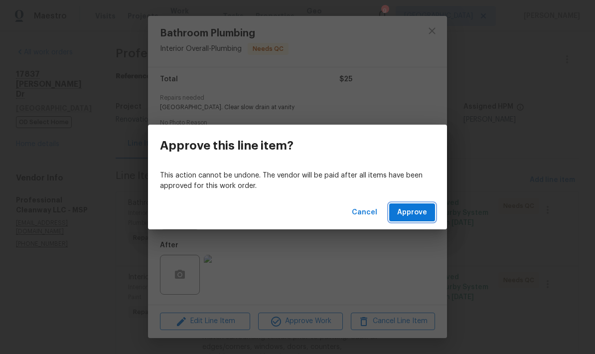
click at [403, 221] on button "Approve" at bounding box center [412, 212] width 46 height 18
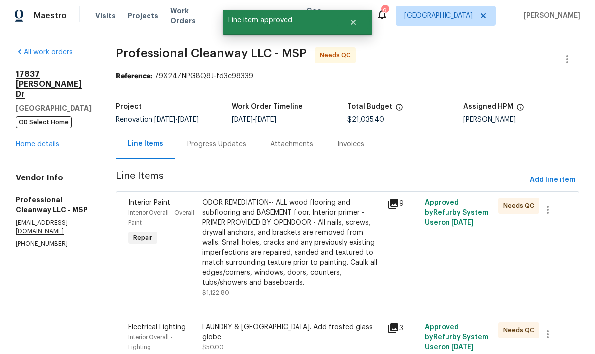
click at [247, 249] on div "ODOR REMEDIATION-- ALL wood flooring and subflooring and BASEMENT floor. Interi…" at bounding box center [291, 243] width 179 height 90
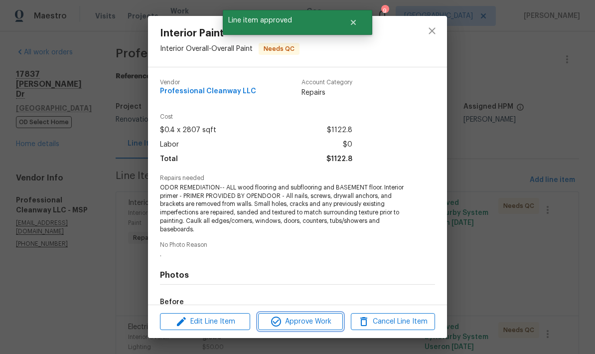
click at [308, 320] on span "Approve Work" at bounding box center [300, 322] width 78 height 12
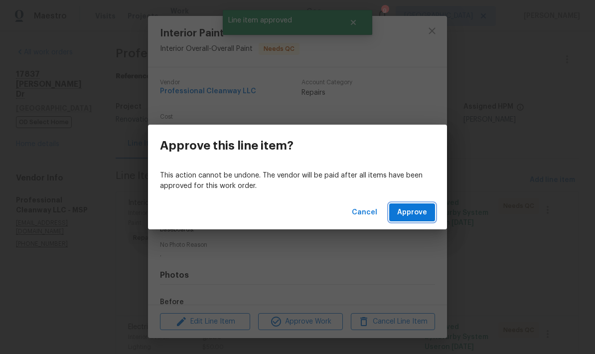
click at [404, 216] on span "Approve" at bounding box center [412, 212] width 30 height 12
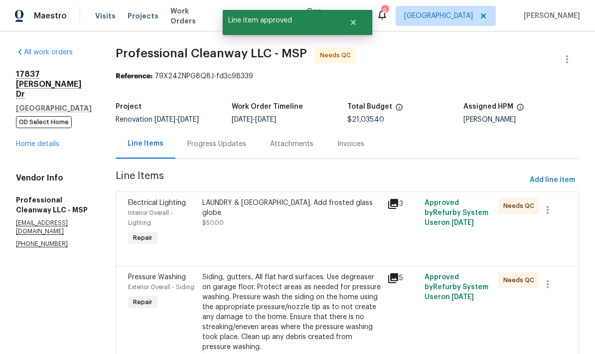
click at [249, 219] on div "LAUNDRY & [GEOGRAPHIC_DATA]. Add frosted glass globe $50.00" at bounding box center [291, 223] width 185 height 56
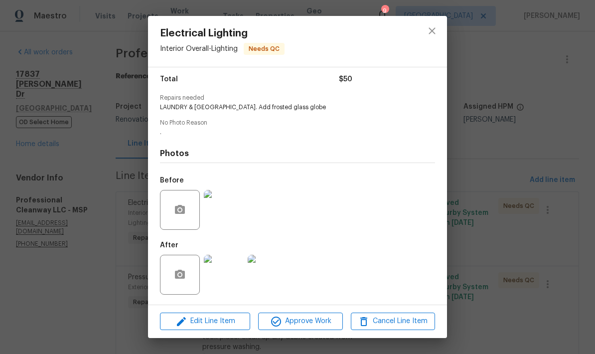
click at [219, 281] on img at bounding box center [224, 275] width 40 height 40
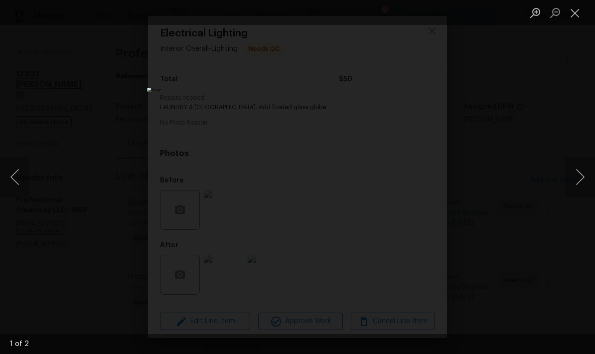
click at [573, 13] on button "Close lightbox" at bounding box center [575, 12] width 20 height 17
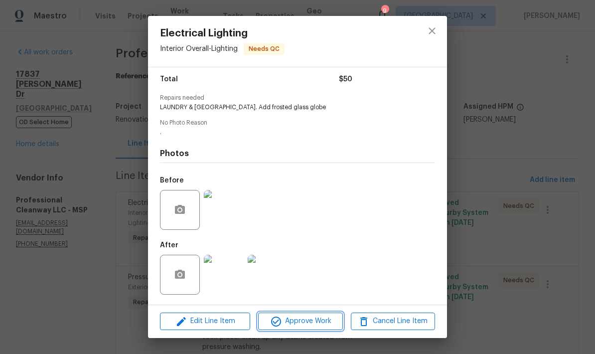
click at [298, 324] on span "Approve Work" at bounding box center [300, 321] width 78 height 12
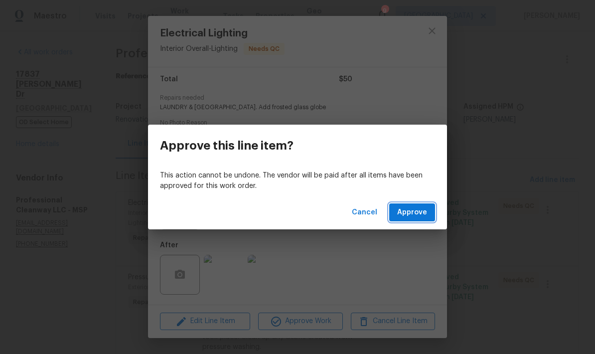
click at [403, 214] on span "Approve" at bounding box center [412, 212] width 30 height 12
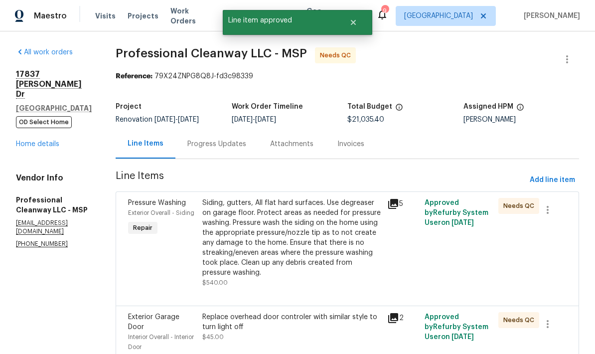
click at [238, 241] on div "Siding, gutters, All flat hard surfaces. Use degreaser on garage floor. Protect…" at bounding box center [291, 238] width 179 height 80
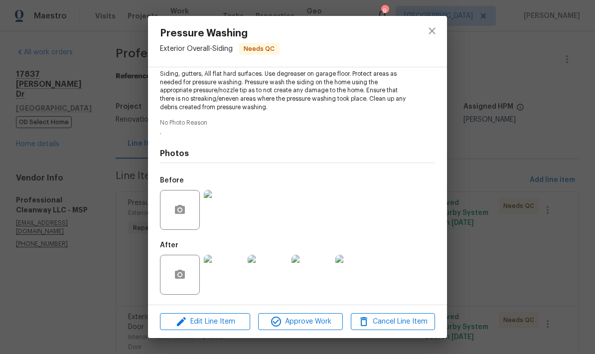
scroll to position [115, 0]
click at [296, 323] on span "Approve Work" at bounding box center [300, 322] width 78 height 12
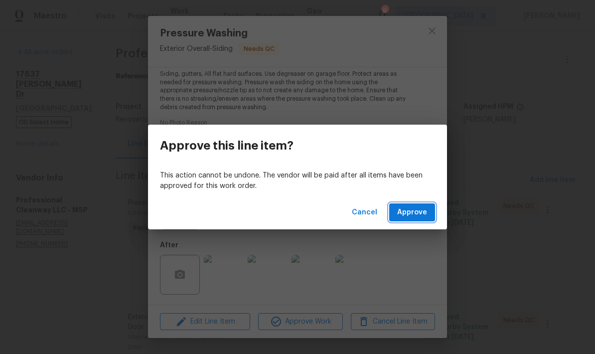
click at [401, 212] on span "Approve" at bounding box center [412, 212] width 30 height 12
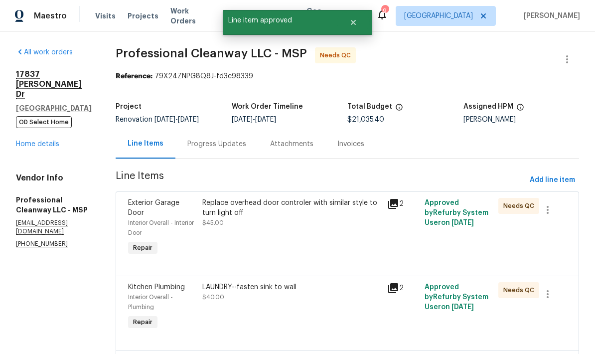
click at [270, 218] on div "Replace overhead door controler with similar style to turn light off $45.00" at bounding box center [291, 213] width 179 height 30
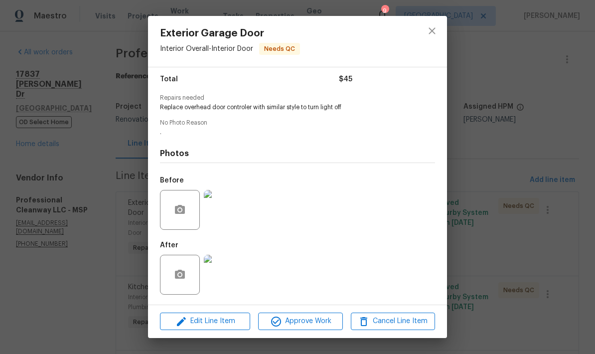
scroll to position [83, 0]
click at [214, 276] on img at bounding box center [224, 275] width 40 height 40
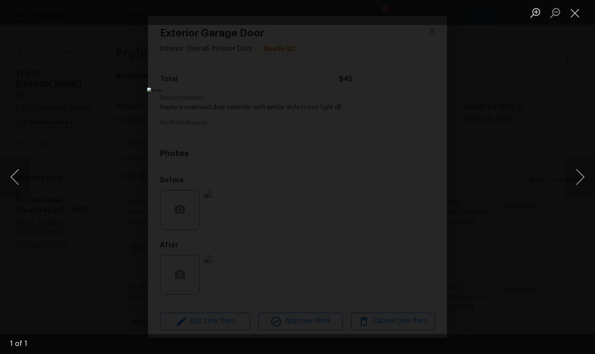
click at [576, 17] on button "Close lightbox" at bounding box center [575, 12] width 20 height 17
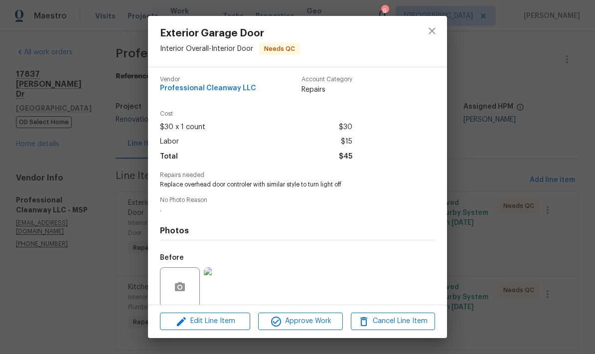
scroll to position [2, 0]
click at [220, 284] on img at bounding box center [224, 288] width 40 height 40
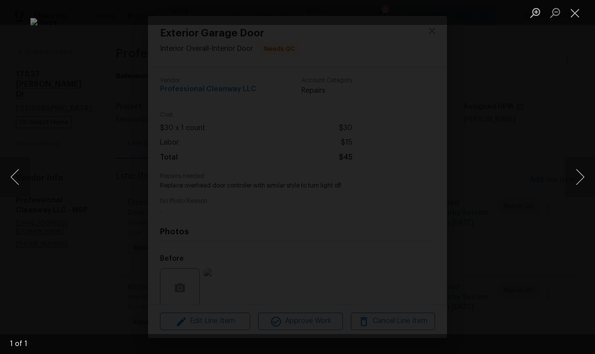
click at [573, 15] on button "Close lightbox" at bounding box center [575, 12] width 20 height 17
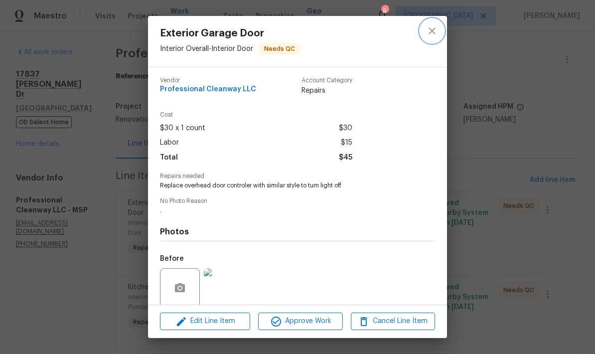
click at [434, 30] on icon "close" at bounding box center [432, 30] width 6 height 6
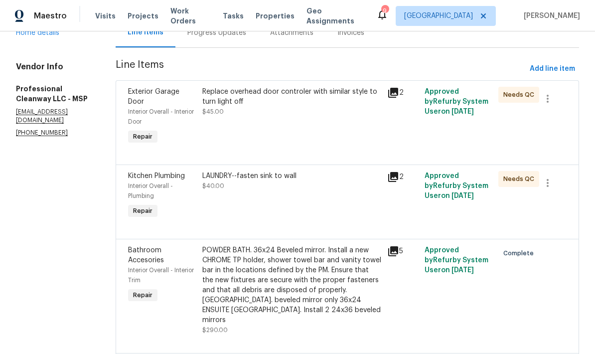
scroll to position [113, 0]
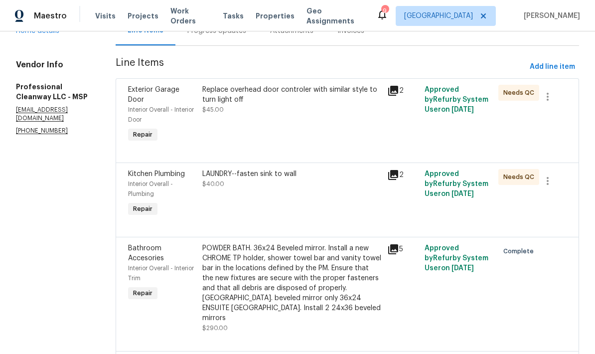
click at [232, 199] on div "LAUNDRY--fasten sink to wall $40.00" at bounding box center [291, 194] width 185 height 56
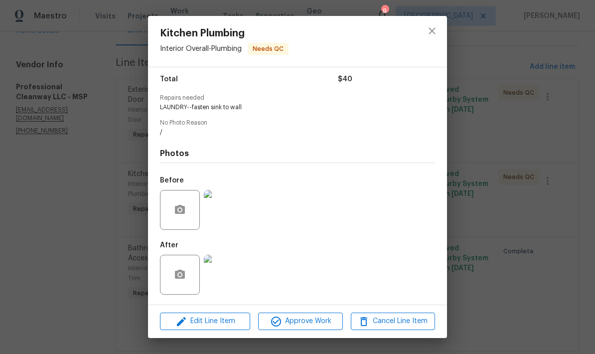
scroll to position [83, 0]
click at [297, 323] on span "Approve Work" at bounding box center [300, 321] width 78 height 12
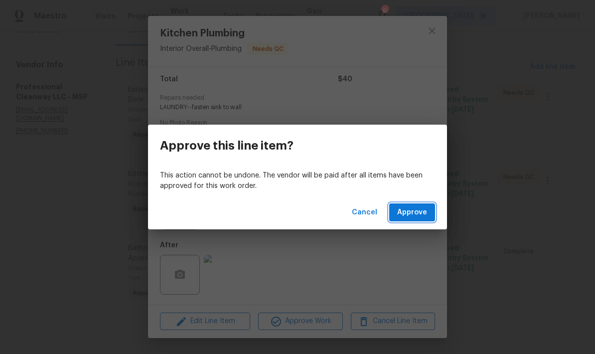
click at [411, 214] on span "Approve" at bounding box center [412, 212] width 30 height 12
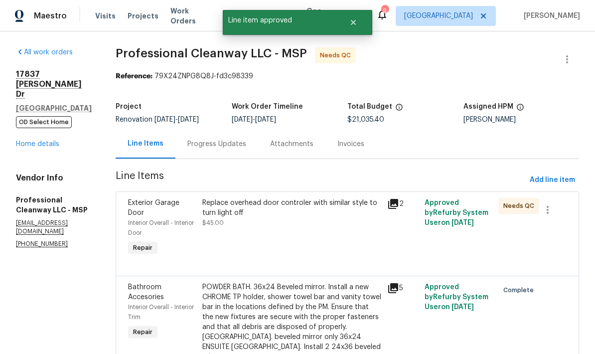
scroll to position [0, 0]
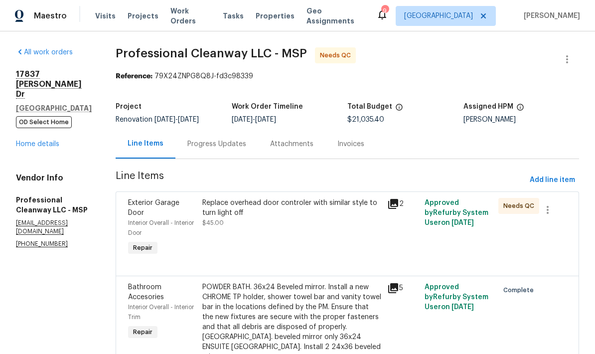
click at [262, 211] on div "Replace overhead door controler with similar style to turn light off" at bounding box center [291, 208] width 179 height 20
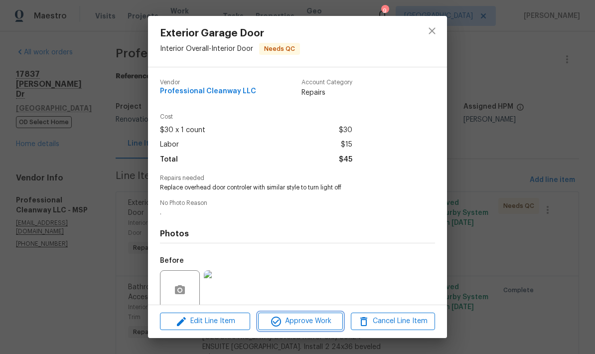
click at [310, 321] on span "Approve Work" at bounding box center [300, 321] width 78 height 12
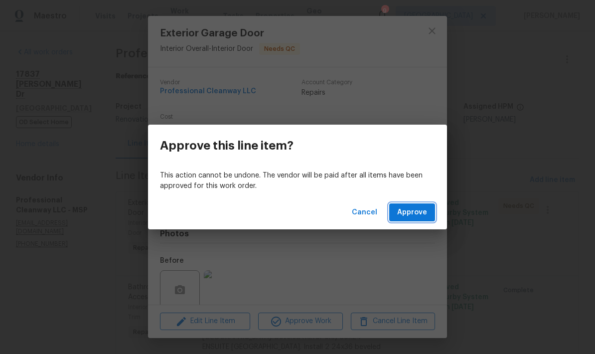
click at [411, 213] on span "Approve" at bounding box center [412, 212] width 30 height 12
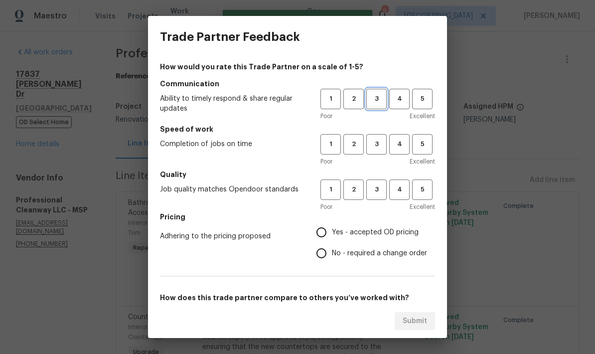
click at [376, 96] on span "3" at bounding box center [376, 98] width 18 height 11
click at [379, 143] on span "3" at bounding box center [376, 144] width 18 height 11
click at [379, 190] on span "3" at bounding box center [376, 189] width 18 height 11
click at [327, 231] on input "Yes - accepted OD pricing" at bounding box center [321, 232] width 21 height 21
radio input "true"
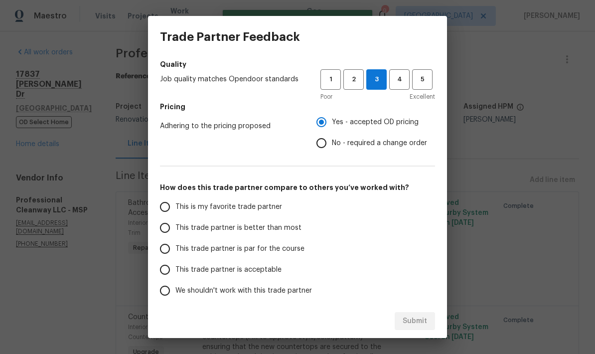
scroll to position [110, 0]
click at [170, 245] on input "This trade partner is par for the course" at bounding box center [165, 249] width 21 height 21
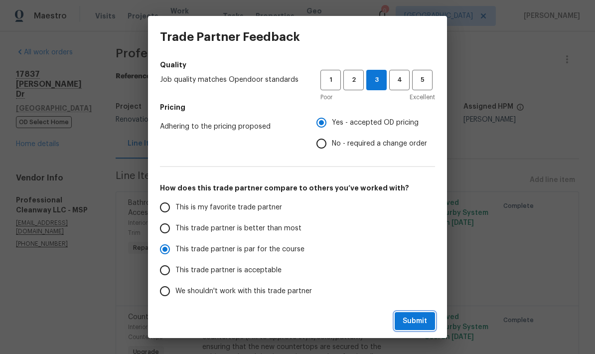
click at [406, 317] on span "Submit" at bounding box center [415, 321] width 24 height 12
radio input "true"
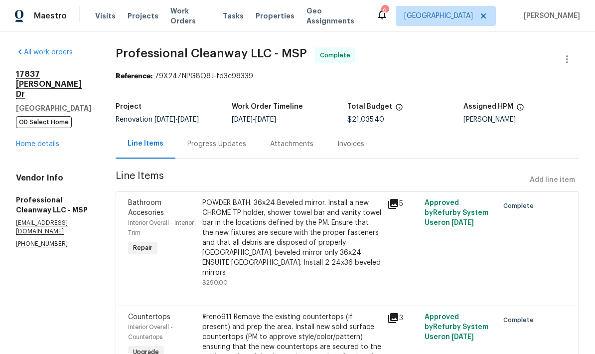
click at [24, 141] on link "Home details" at bounding box center [37, 144] width 43 height 7
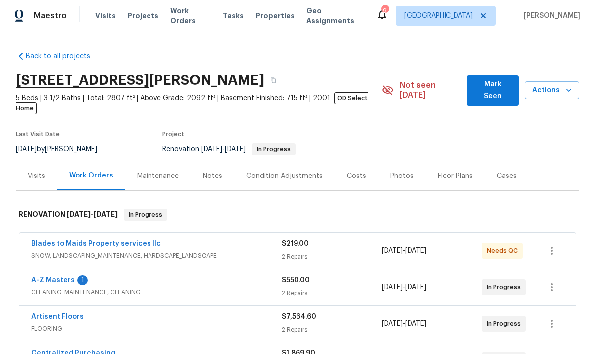
click at [89, 240] on link "Blades to Maids Property services llc" at bounding box center [96, 243] width 130 height 7
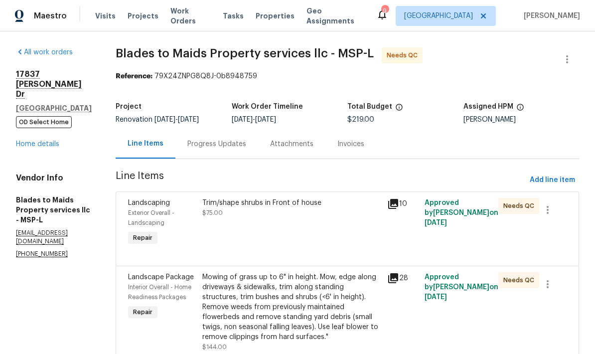
click at [187, 144] on div "Progress Updates" at bounding box center [216, 144] width 59 height 10
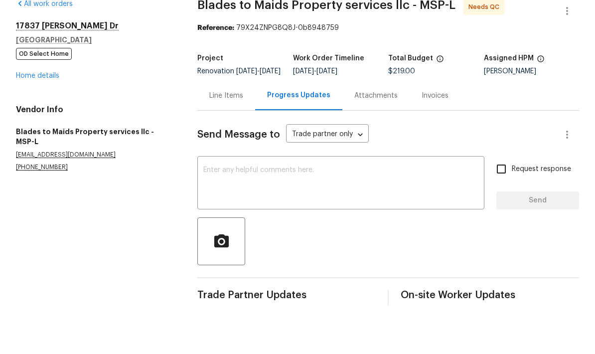
scroll to position [24, 0]
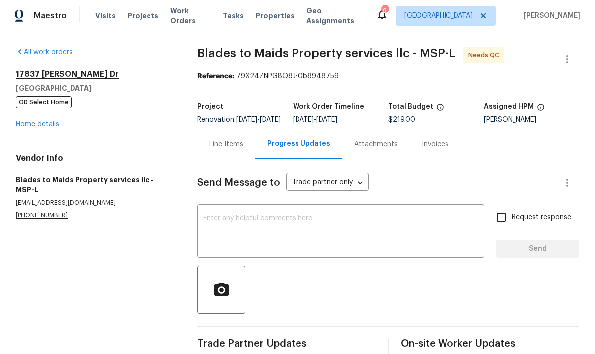
click at [214, 139] on div "Line Items" at bounding box center [226, 144] width 34 height 10
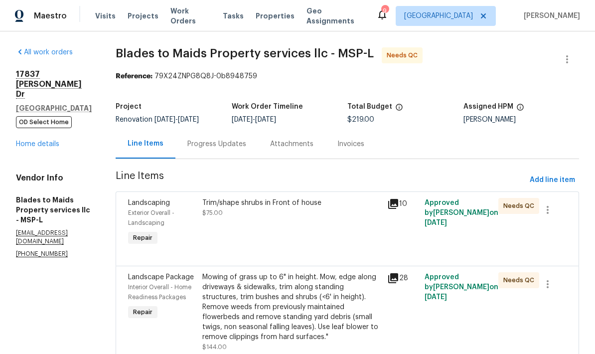
click at [224, 198] on div "Trim/shape shrubs in Front of house $75.00" at bounding box center [291, 208] width 179 height 20
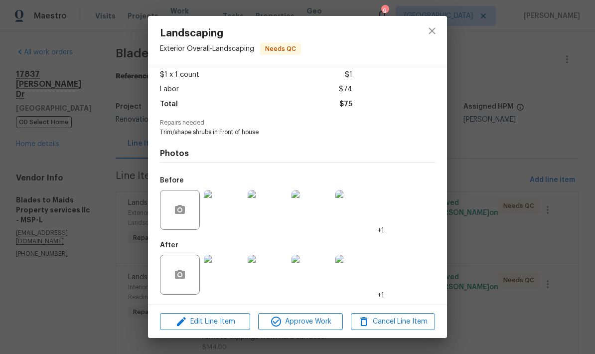
scroll to position [58, 0]
click at [297, 321] on span "Approve Work" at bounding box center [300, 322] width 78 height 12
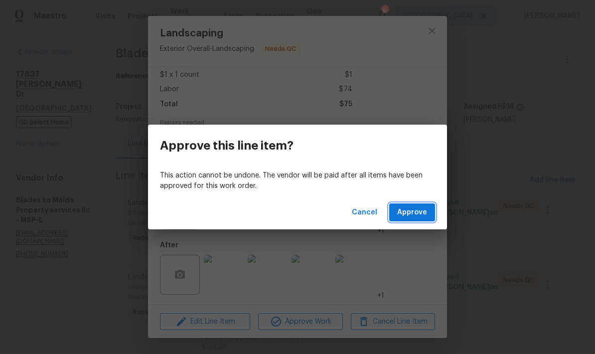
click at [402, 216] on span "Approve" at bounding box center [412, 212] width 30 height 12
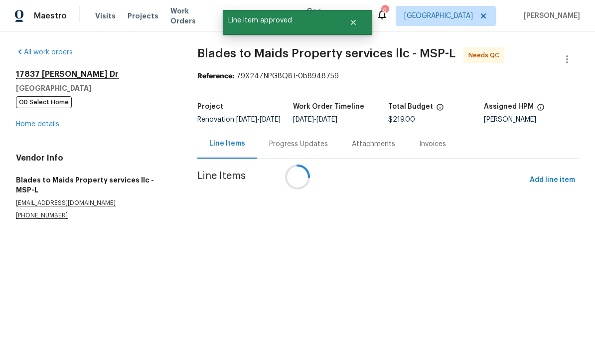
scroll to position [0, 0]
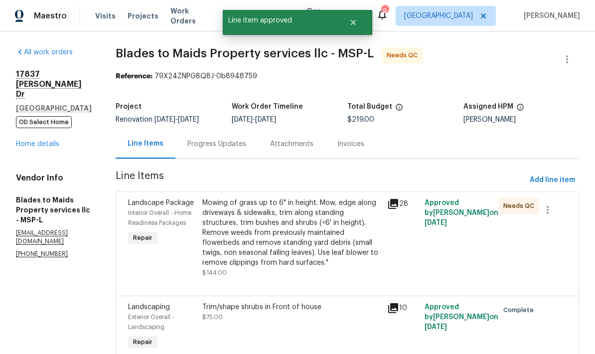
click at [256, 227] on div "Mowing of grass up to 6" in height. Mow, edge along driveways & sidewalks, trim…" at bounding box center [291, 233] width 179 height 70
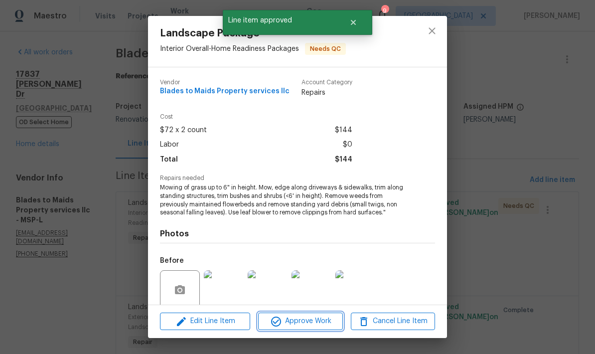
click at [304, 323] on span "Approve Work" at bounding box center [300, 321] width 78 height 12
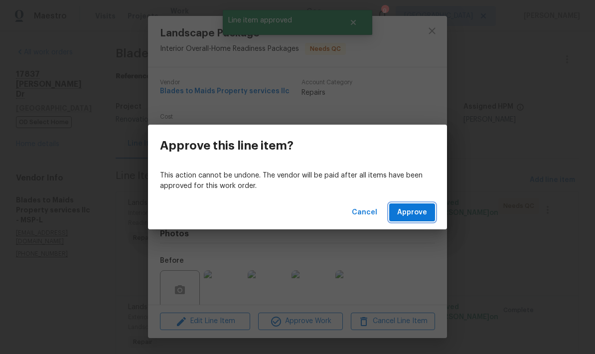
click at [404, 216] on span "Approve" at bounding box center [412, 212] width 30 height 12
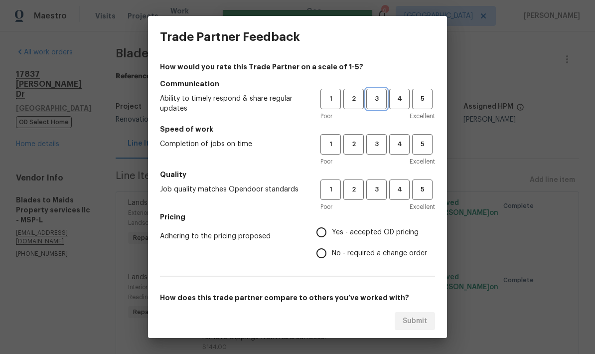
click at [377, 96] on span "3" at bounding box center [376, 98] width 18 height 11
click at [375, 143] on span "3" at bounding box center [376, 144] width 18 height 11
click at [374, 194] on span "3" at bounding box center [376, 189] width 18 height 11
click at [317, 239] on input "Yes - accepted OD pricing" at bounding box center [321, 232] width 21 height 21
radio input "true"
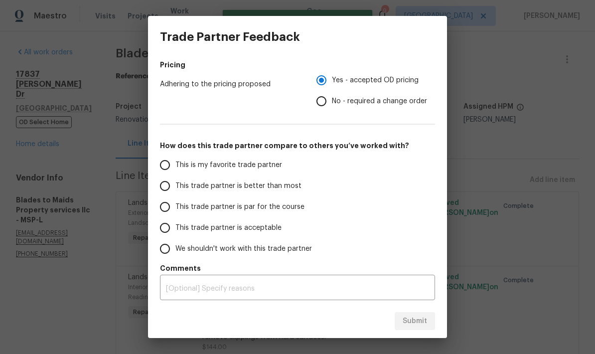
scroll to position [152, 0]
click at [164, 205] on input "This trade partner is par for the course" at bounding box center [165, 206] width 21 height 21
click at [413, 322] on span "Submit" at bounding box center [415, 321] width 24 height 12
radio input "true"
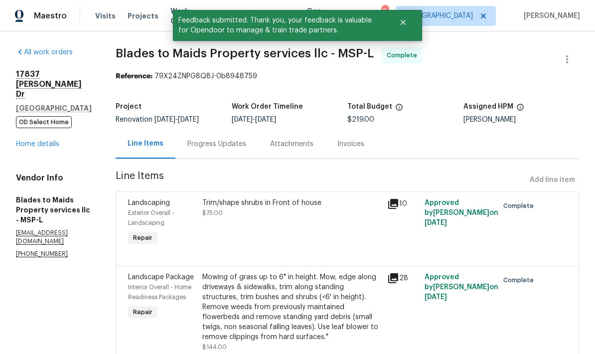
click at [26, 148] on link "Home details" at bounding box center [37, 144] width 43 height 7
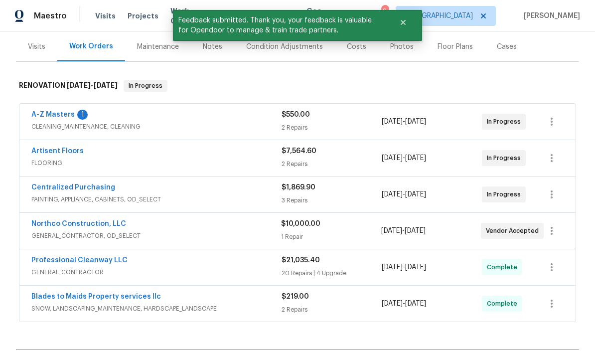
scroll to position [129, 0]
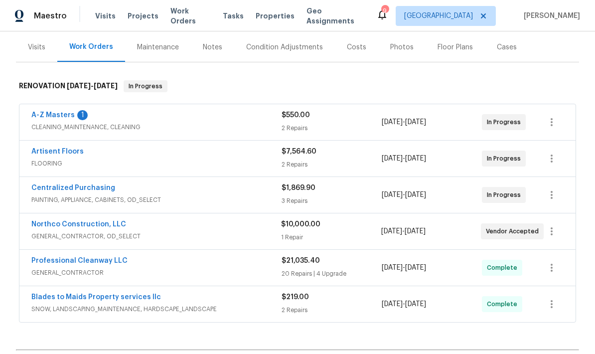
click at [42, 112] on link "A-Z Masters" at bounding box center [52, 115] width 43 height 7
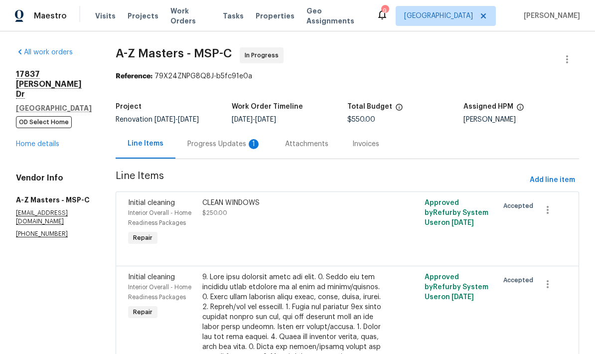
click at [187, 147] on div "Progress Updates 1" at bounding box center [224, 144] width 74 height 10
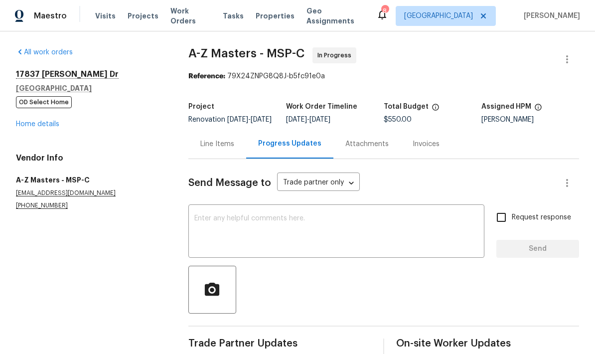
click at [18, 127] on link "Home details" at bounding box center [37, 124] width 43 height 7
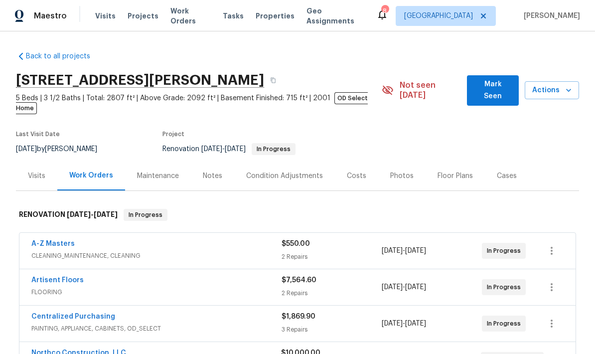
click at [203, 171] on div "Notes" at bounding box center [212, 176] width 19 height 10
